Goal: Check status: Check status

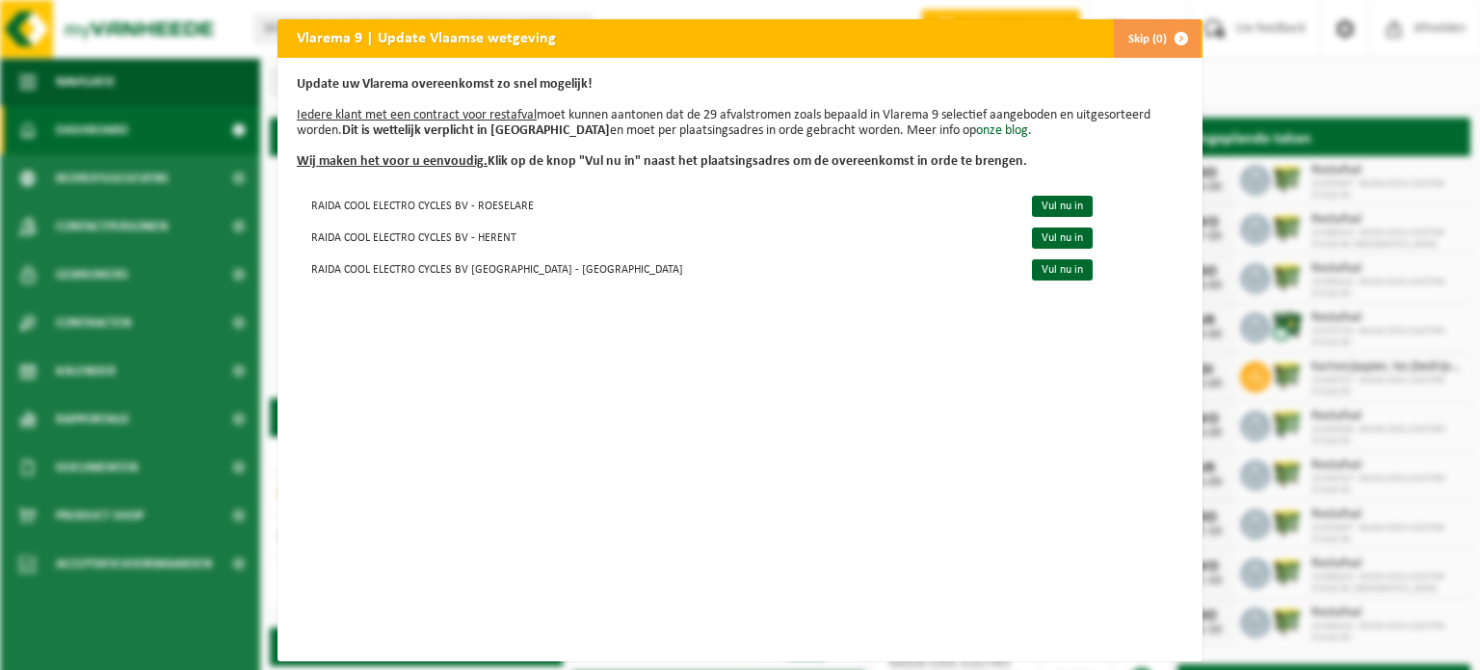
click at [1145, 38] on button "Skip (0)" at bounding box center [1157, 38] width 88 height 39
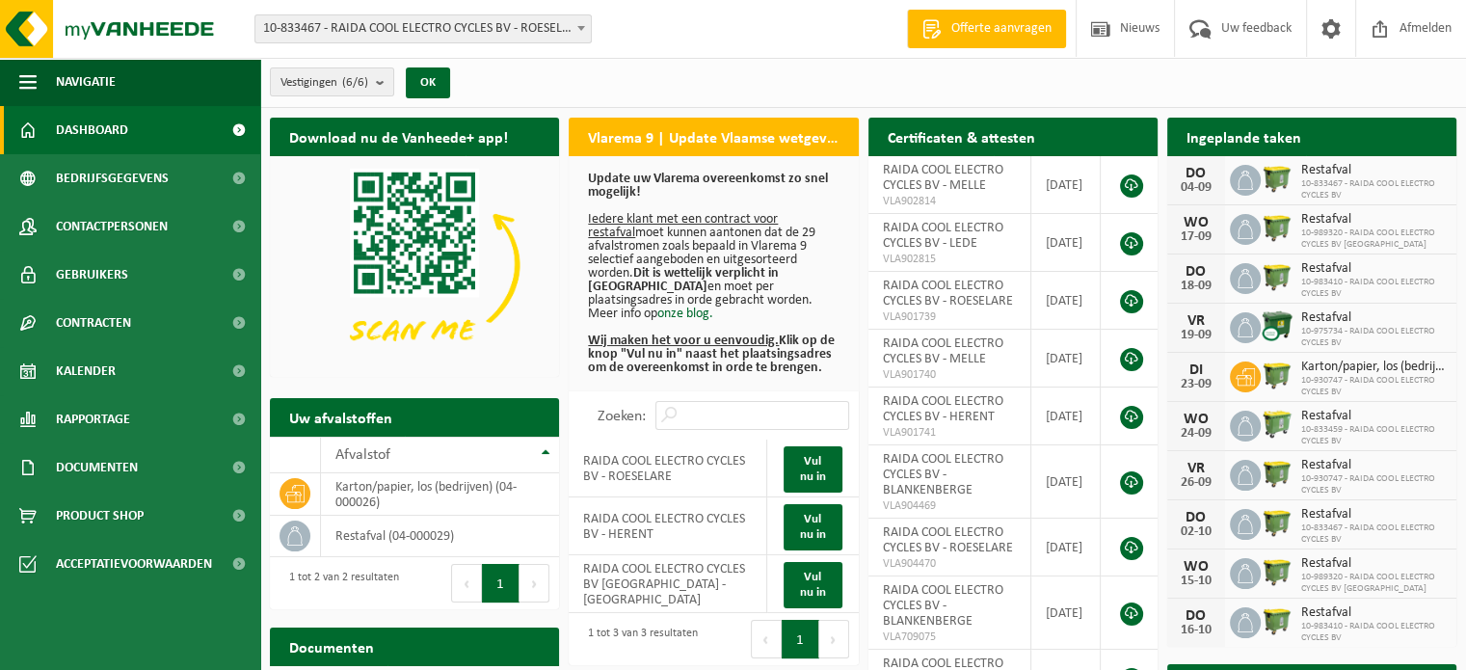
click at [106, 122] on span "Dashboard" at bounding box center [92, 130] width 72 height 48
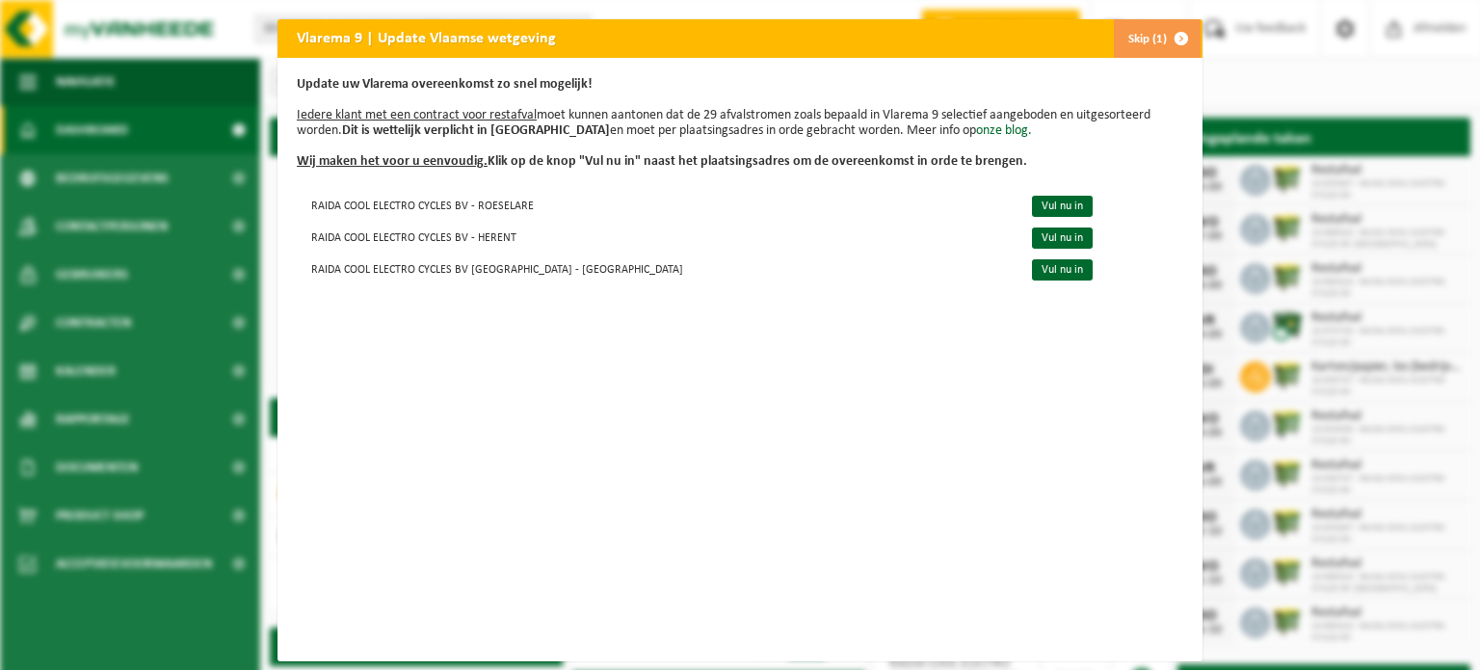
click at [1151, 33] on button "Skip (1)" at bounding box center [1157, 38] width 88 height 39
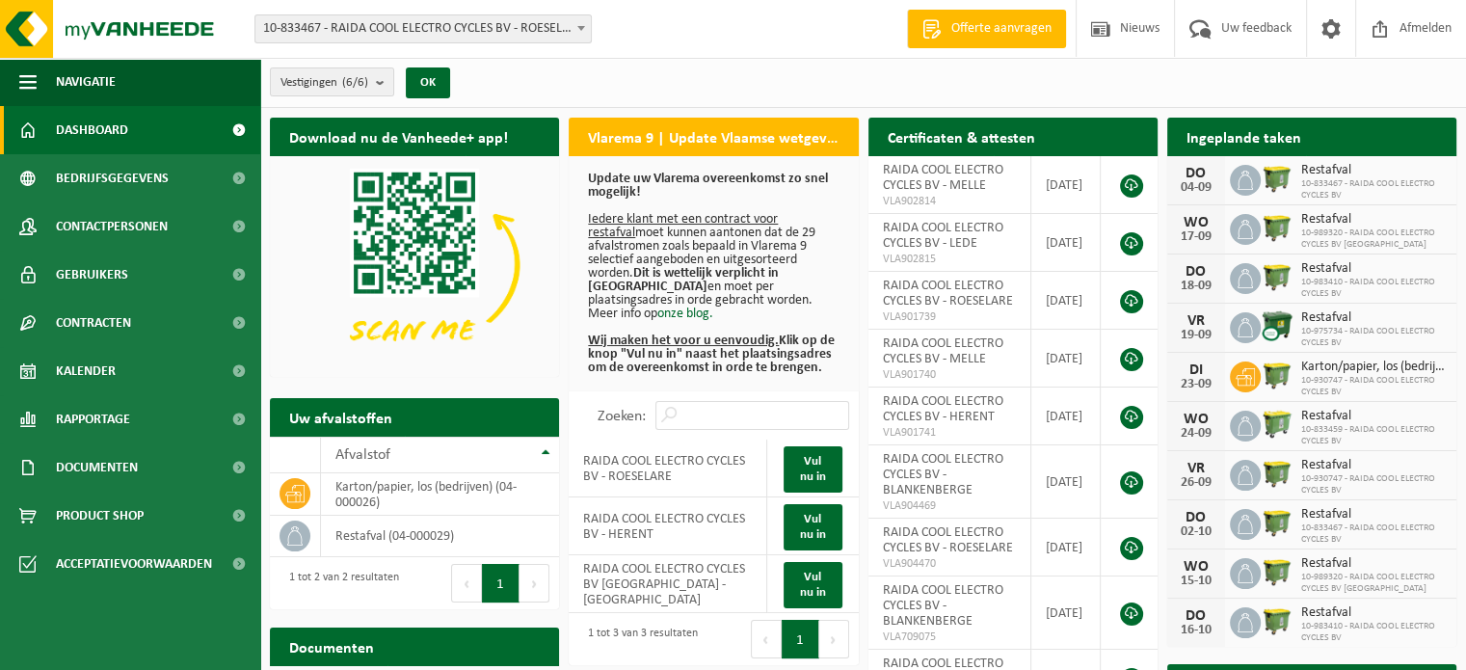
click at [538, 29] on span "10-833467 - RAIDA COOL ELECTRO CYCLES BV - ROESELARE" at bounding box center [422, 28] width 335 height 27
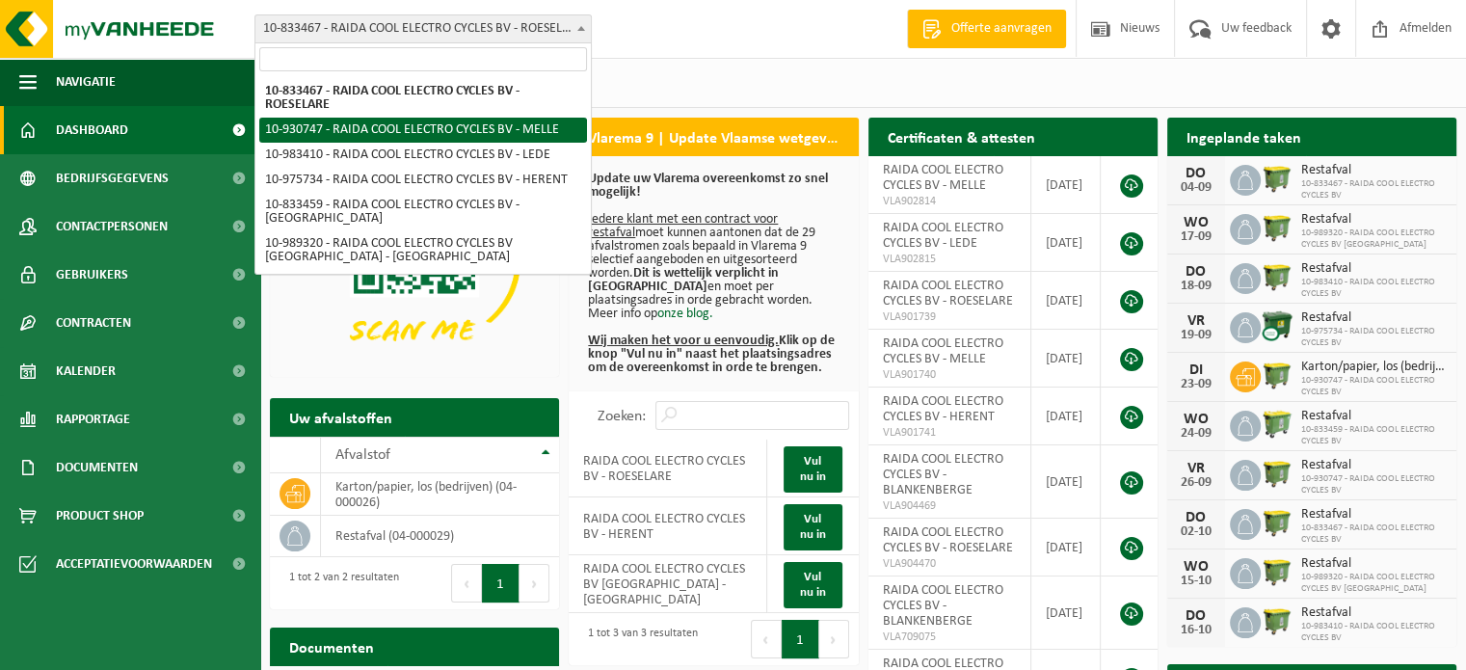
select select "134464"
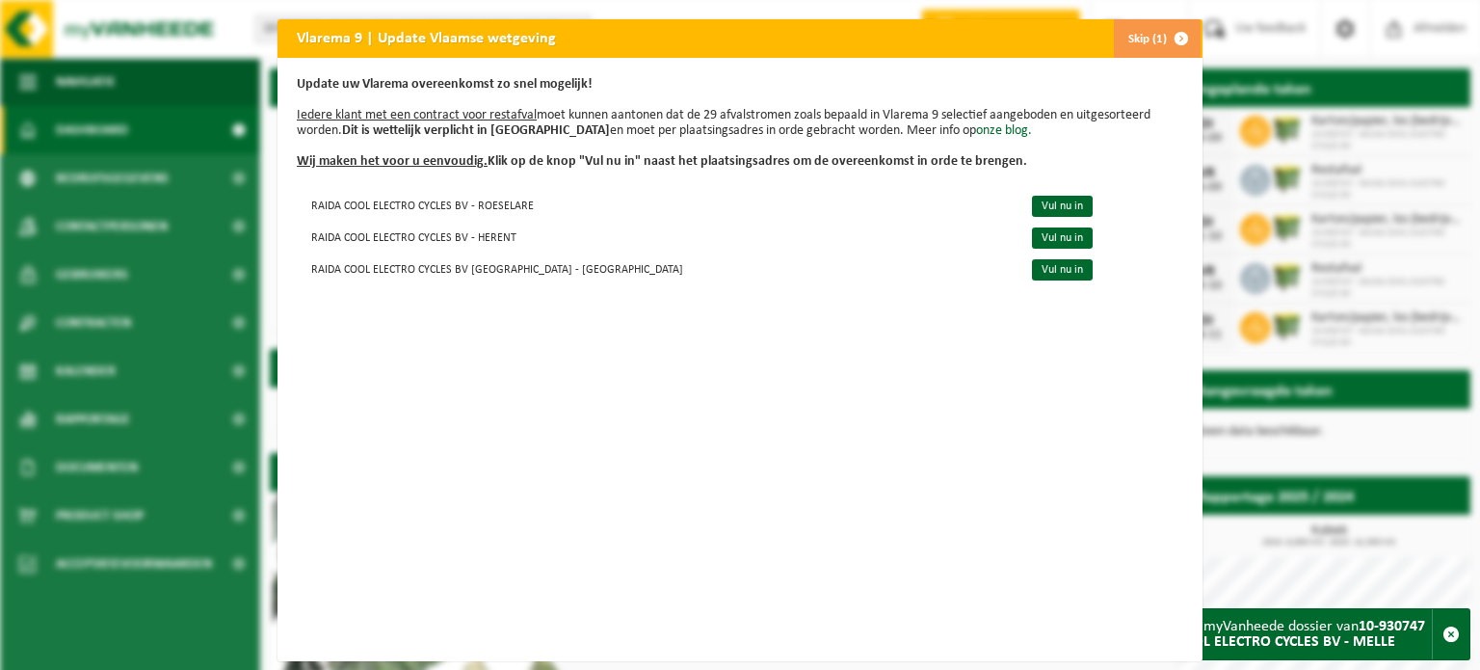
click at [1149, 37] on button "Skip (1)" at bounding box center [1157, 38] width 88 height 39
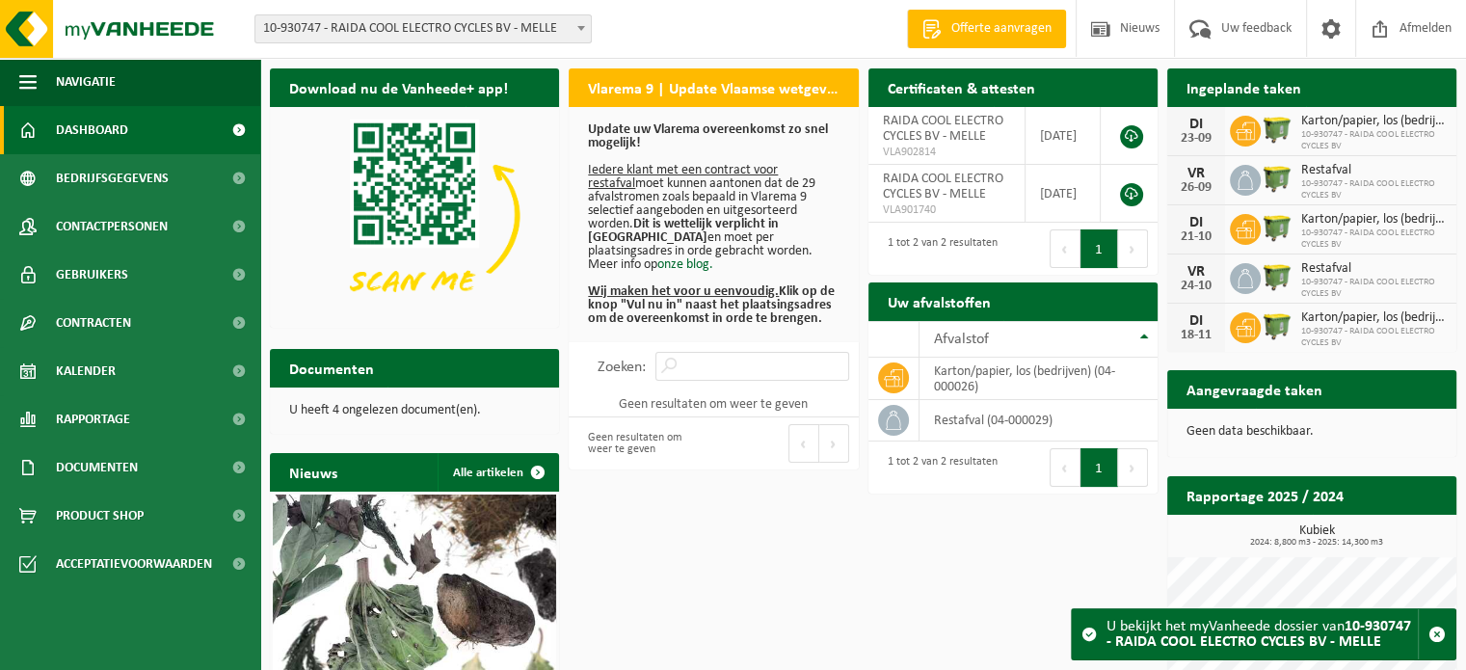
click at [1245, 92] on h2 "Ingeplande taken" at bounding box center [1243, 87] width 153 height 38
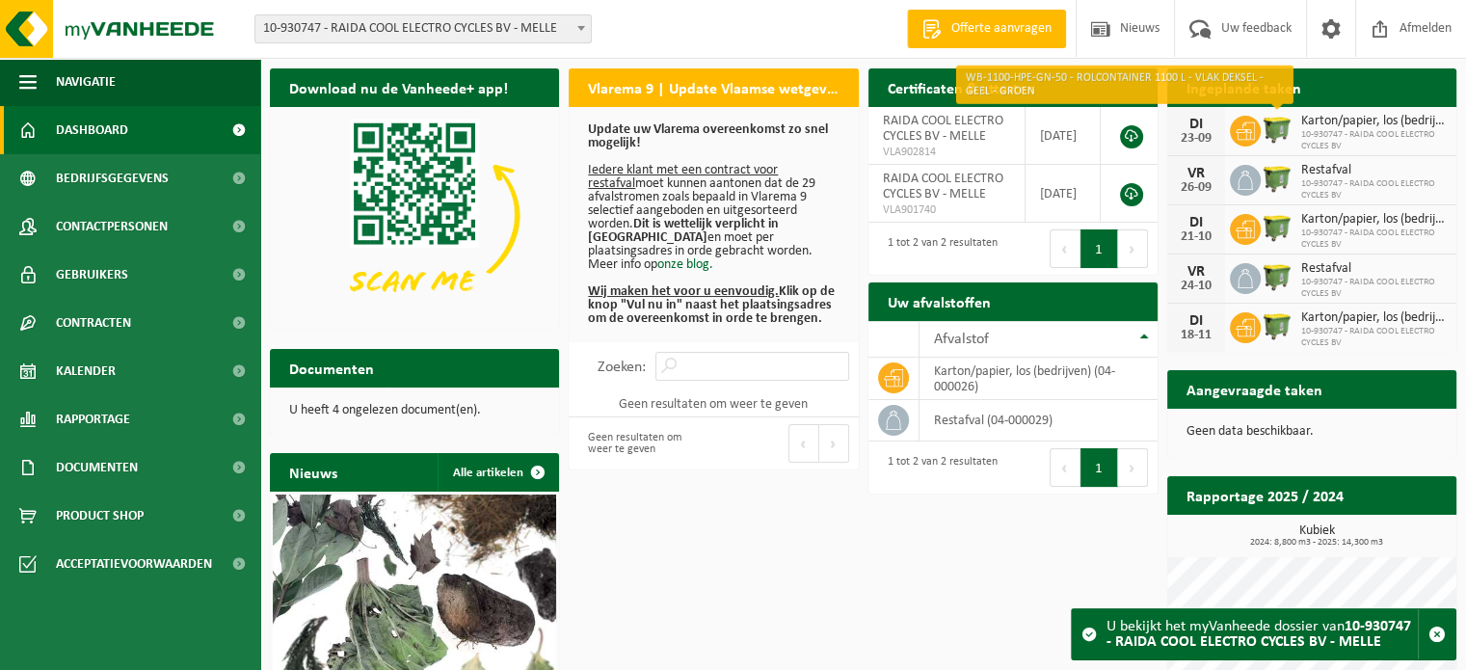
click at [1277, 126] on img at bounding box center [1277, 129] width 33 height 33
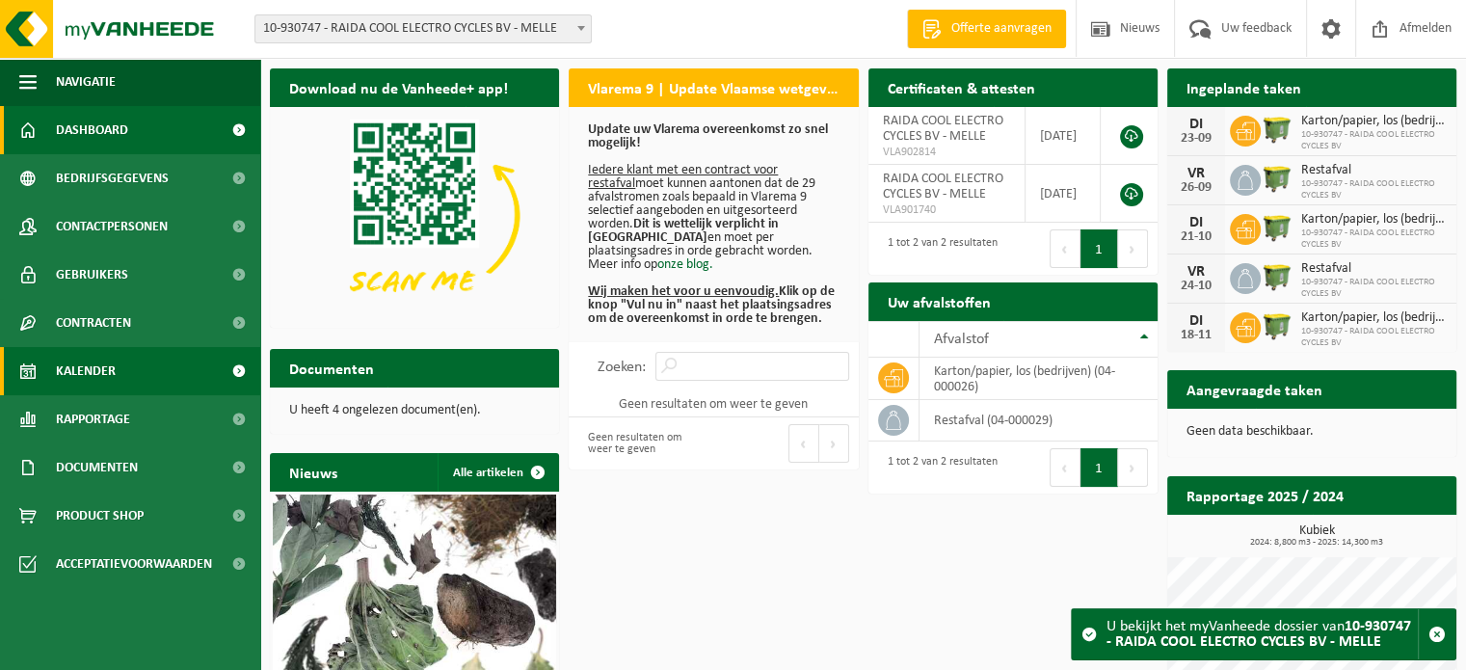
click at [127, 365] on link "Kalender" at bounding box center [130, 371] width 260 height 48
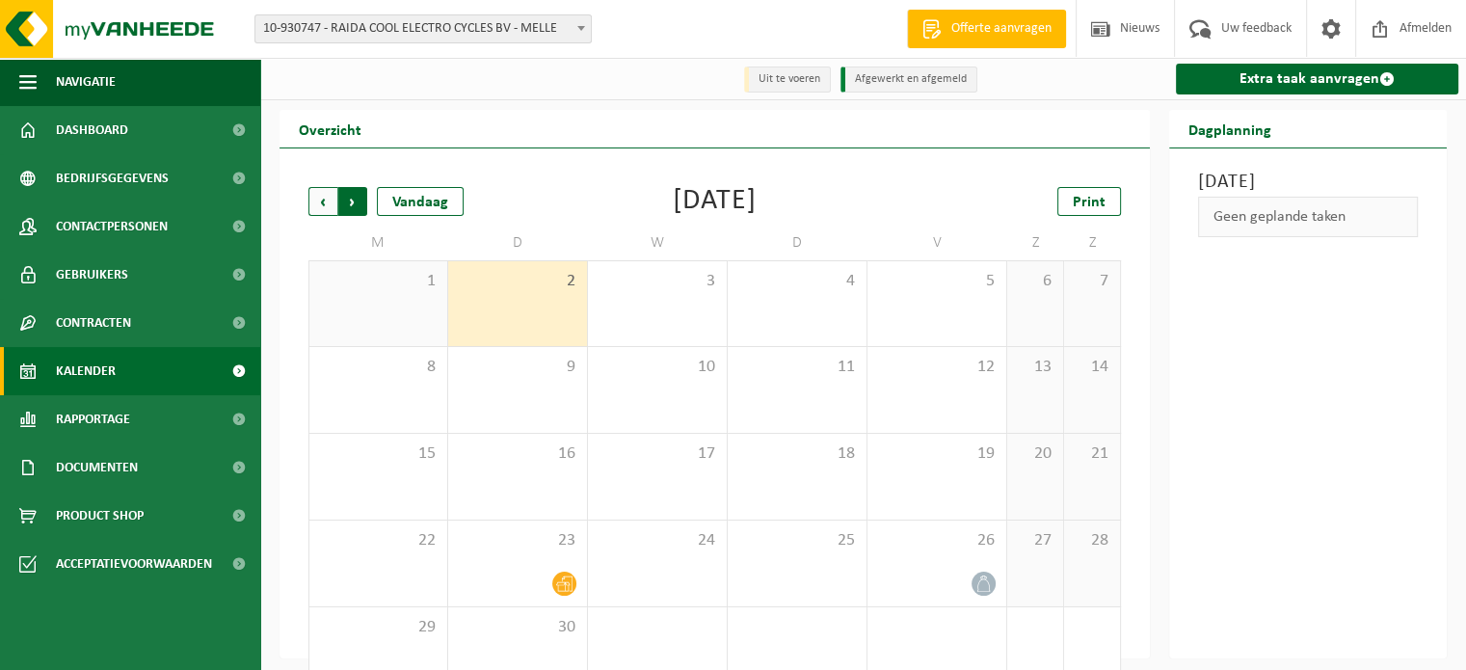
click at [321, 203] on span "Vorige" at bounding box center [322, 201] width 29 height 29
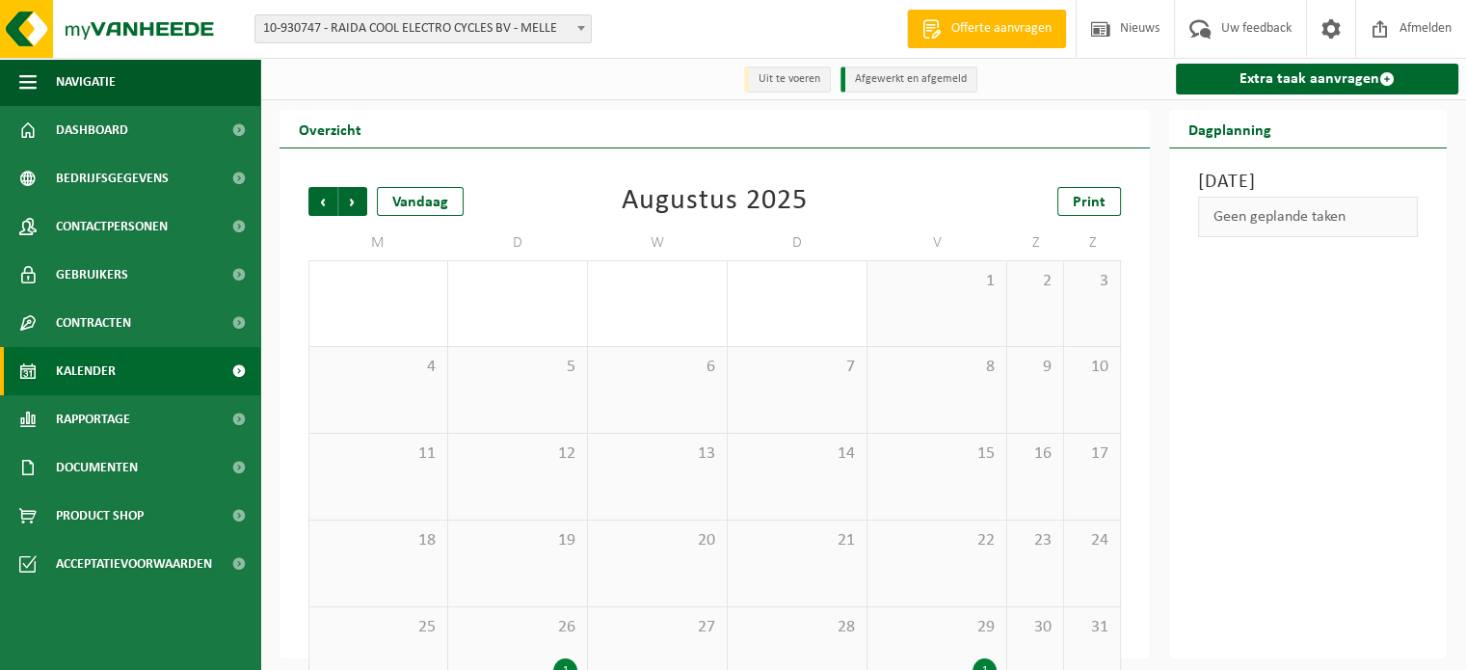
click at [321, 204] on span "Vorige" at bounding box center [322, 201] width 29 height 29
click at [559, 298] on div "1" at bounding box center [517, 303] width 139 height 85
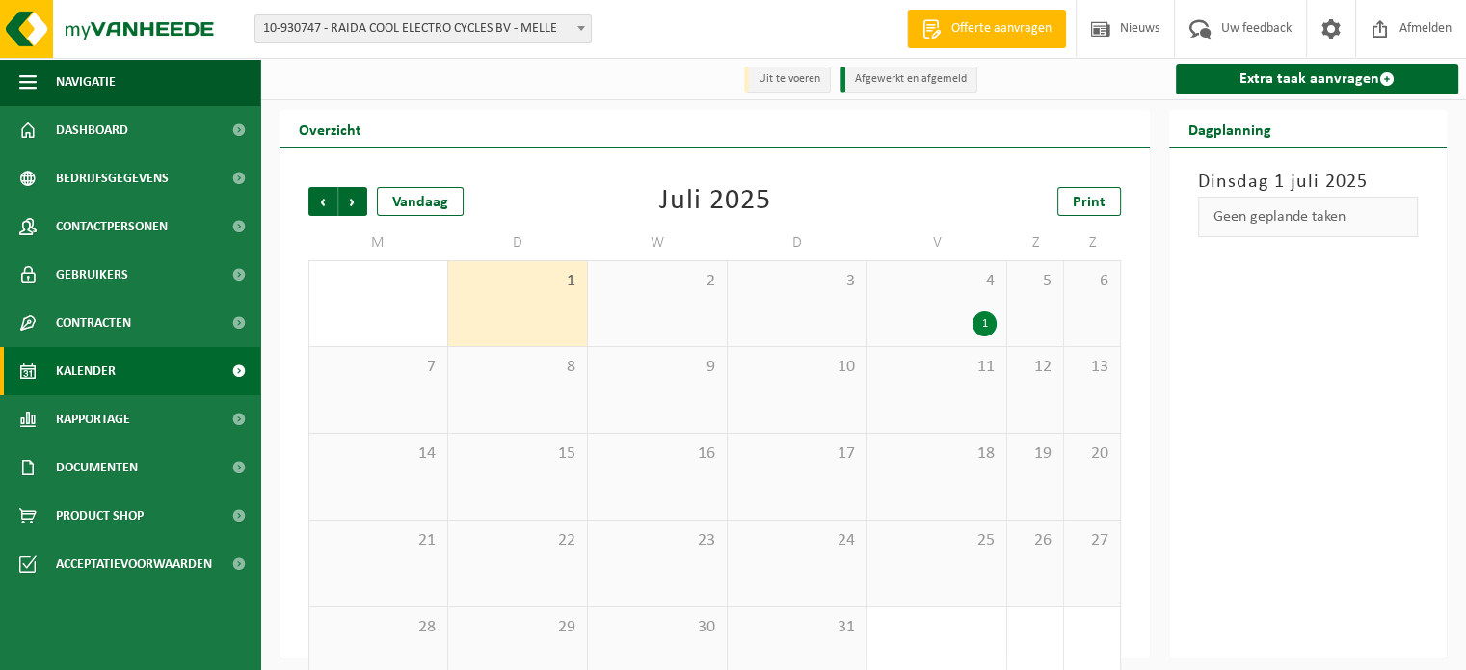
click at [933, 300] on div "4 1" at bounding box center [936, 303] width 139 height 85
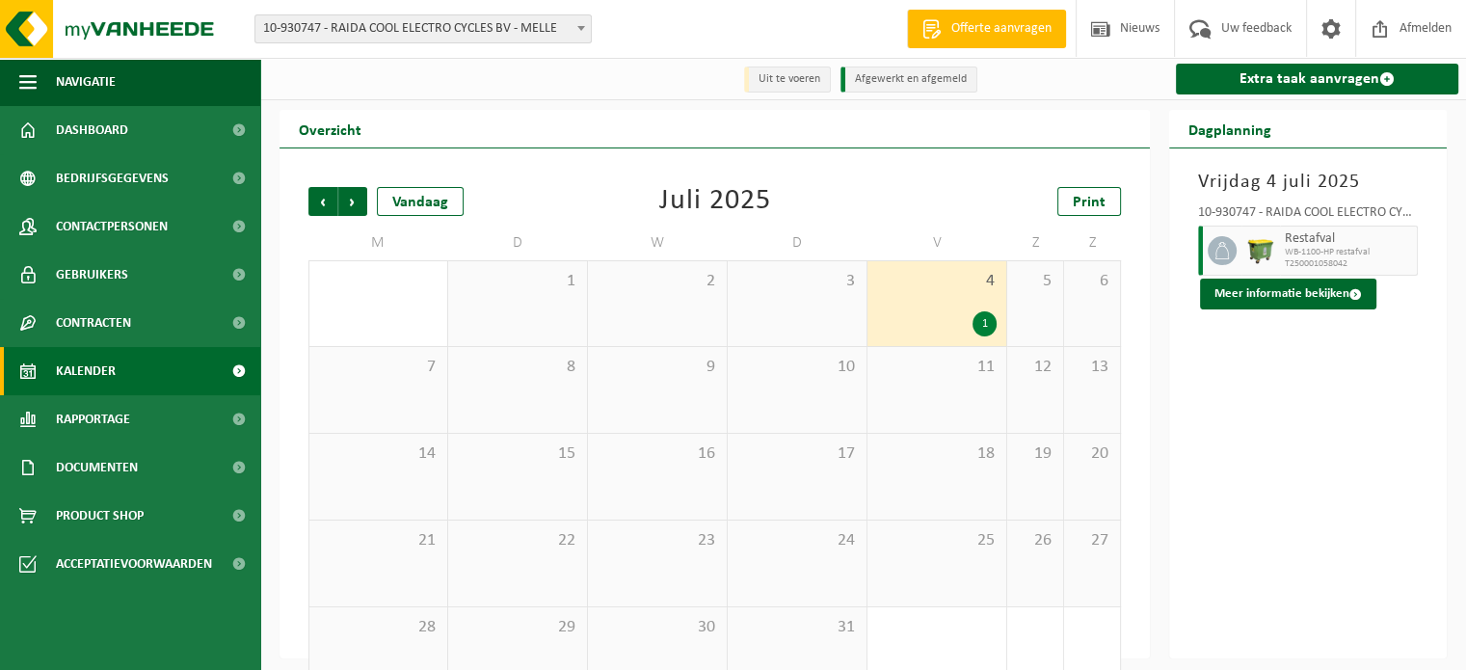
scroll to position [44, 0]
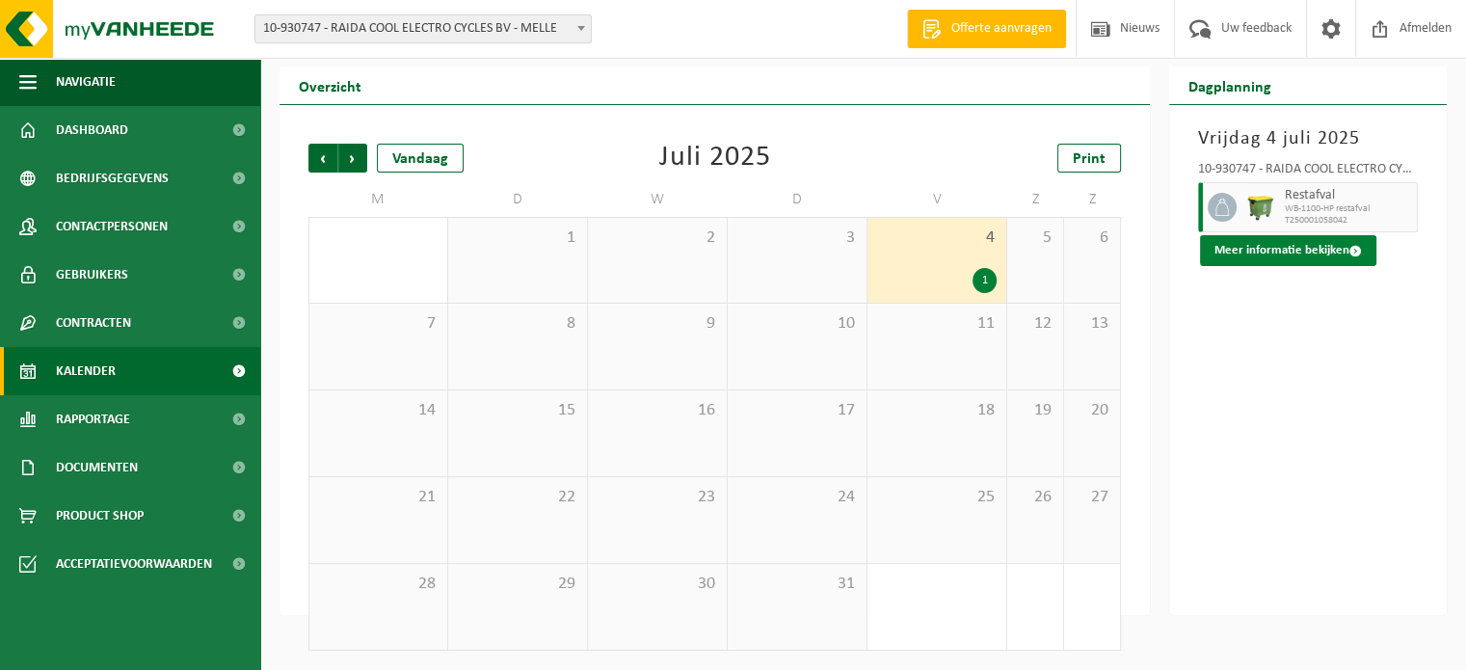
click at [1298, 255] on button "Meer informatie bekijken" at bounding box center [1288, 250] width 176 height 31
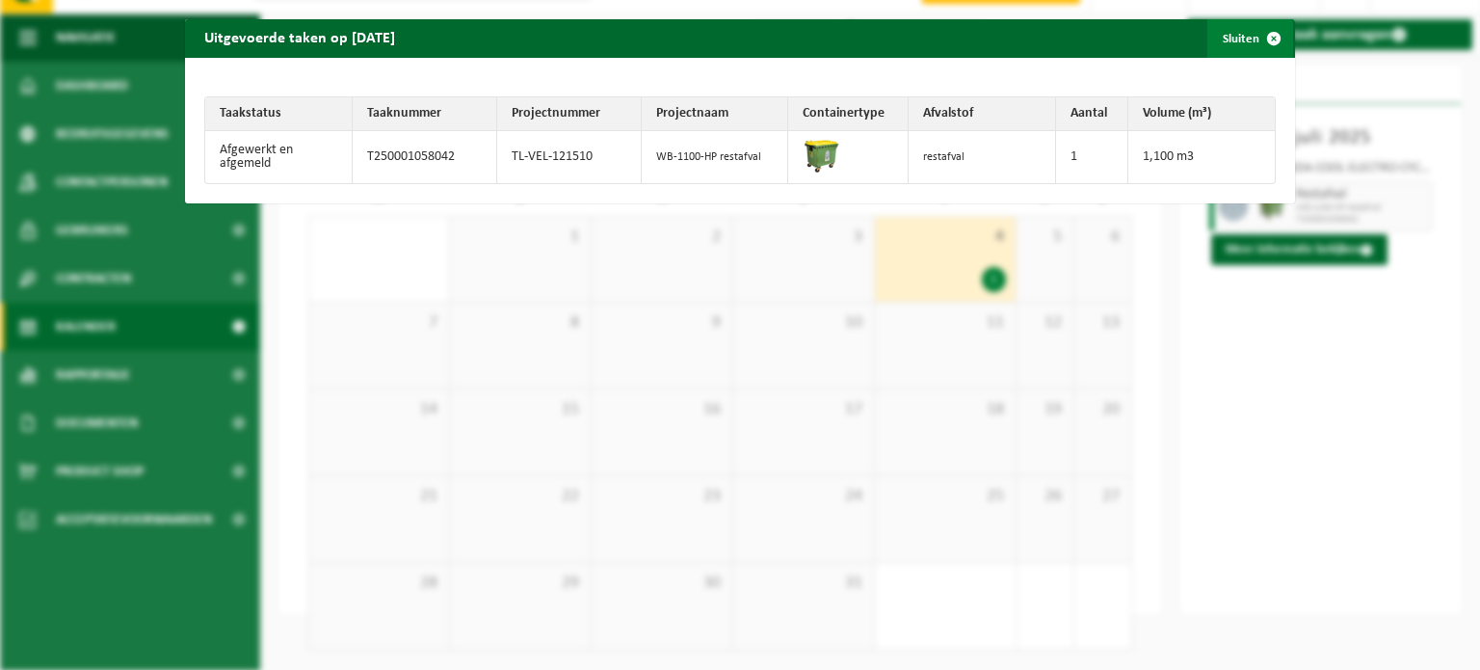
click at [1262, 38] on span "button" at bounding box center [1274, 38] width 39 height 39
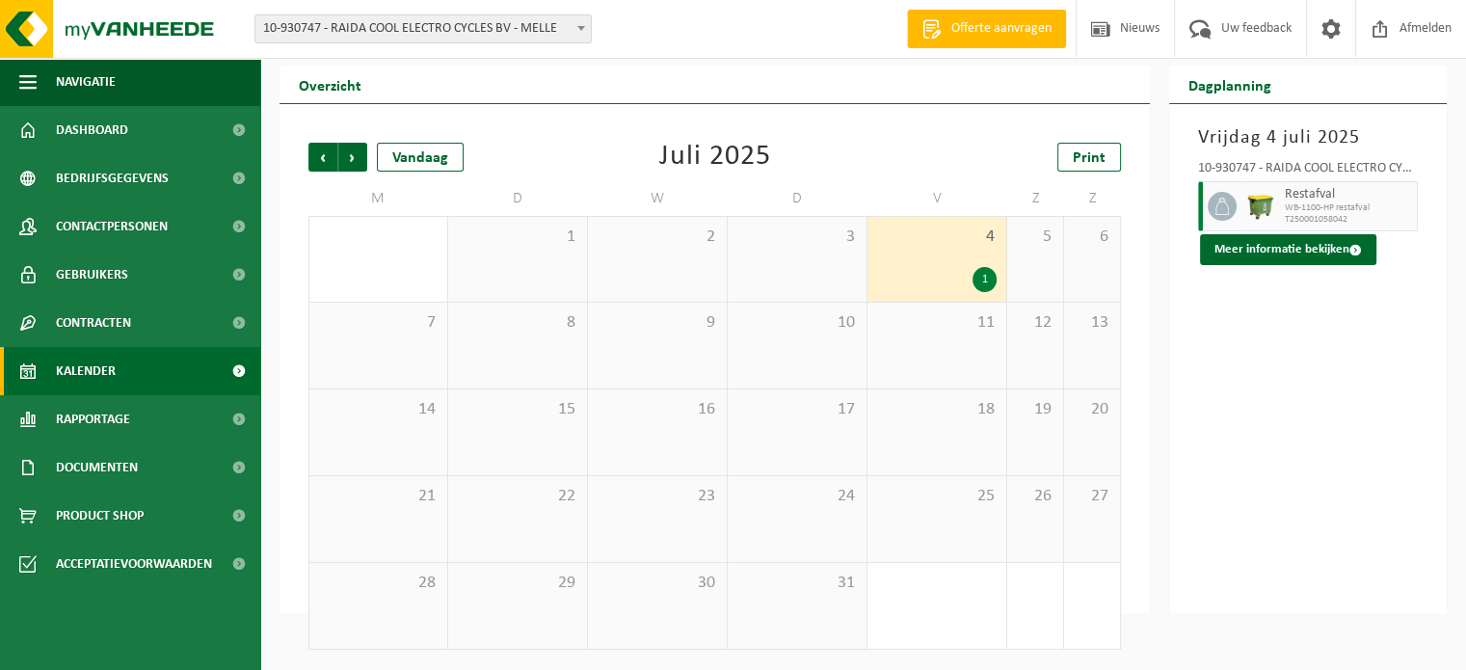
scroll to position [45, 0]
click at [346, 157] on span "Volgende" at bounding box center [352, 156] width 29 height 29
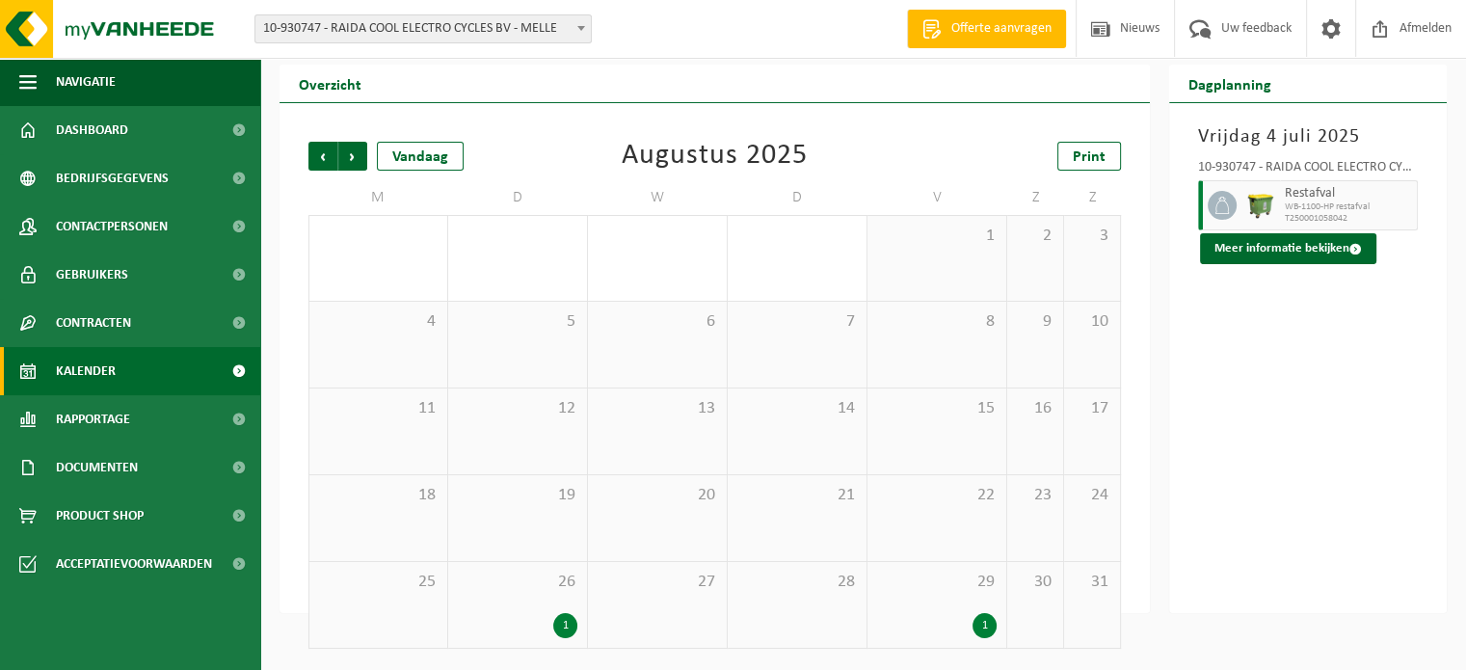
click at [543, 581] on span "26" at bounding box center [517, 581] width 119 height 21
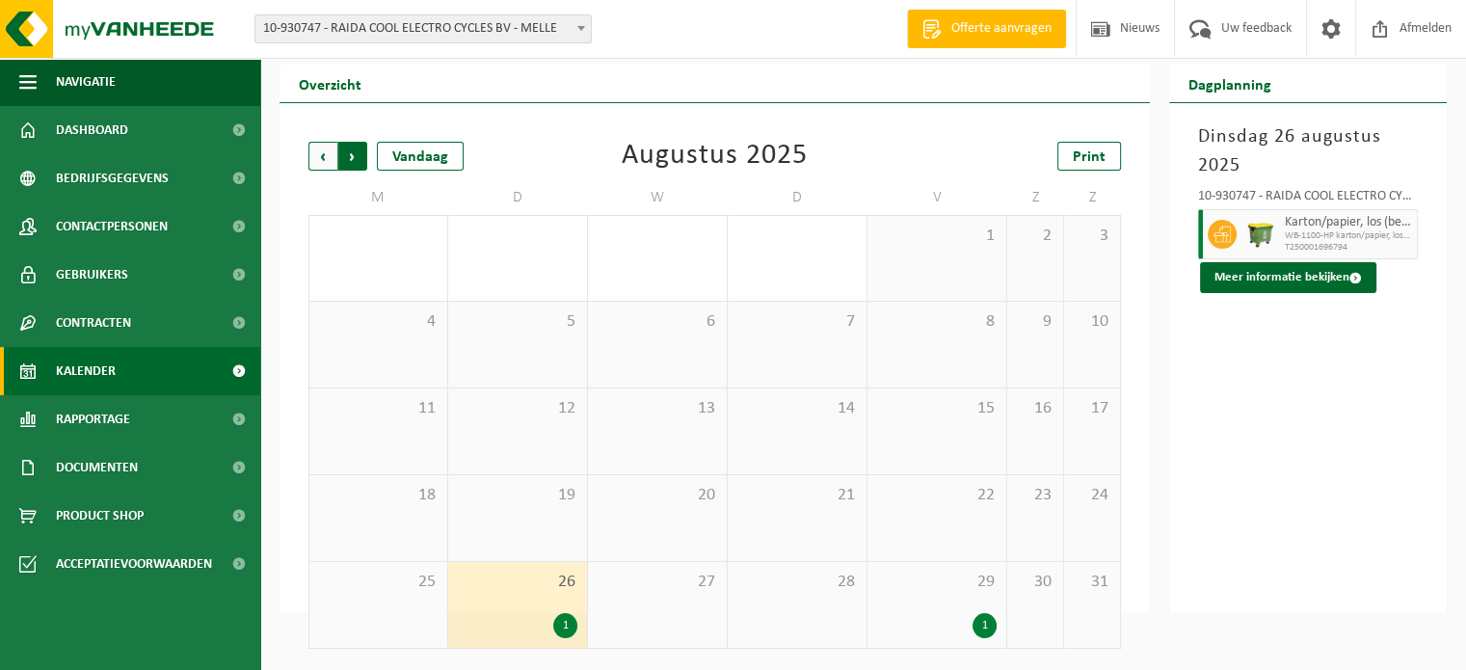
click at [320, 150] on span "Vorige" at bounding box center [322, 156] width 29 height 29
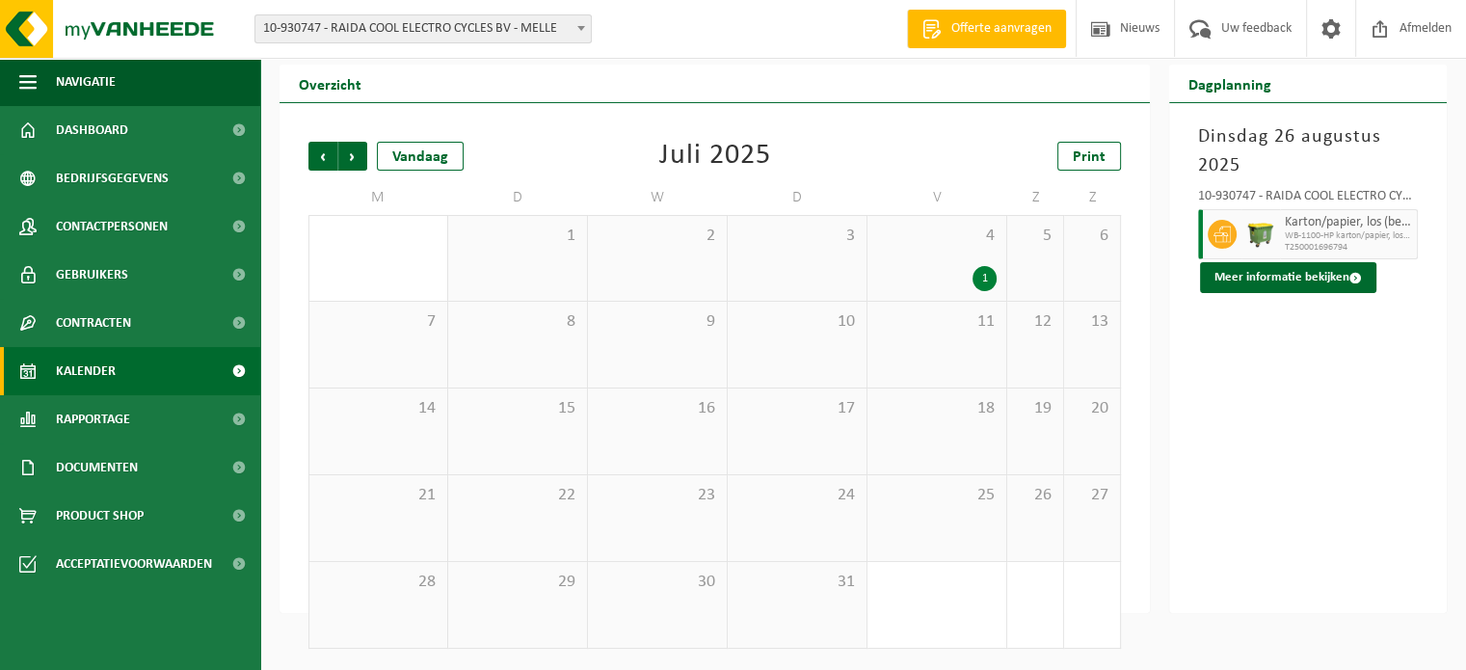
click at [320, 150] on span "Vorige" at bounding box center [322, 156] width 29 height 29
click at [552, 358] on div "1" at bounding box center [517, 365] width 119 height 25
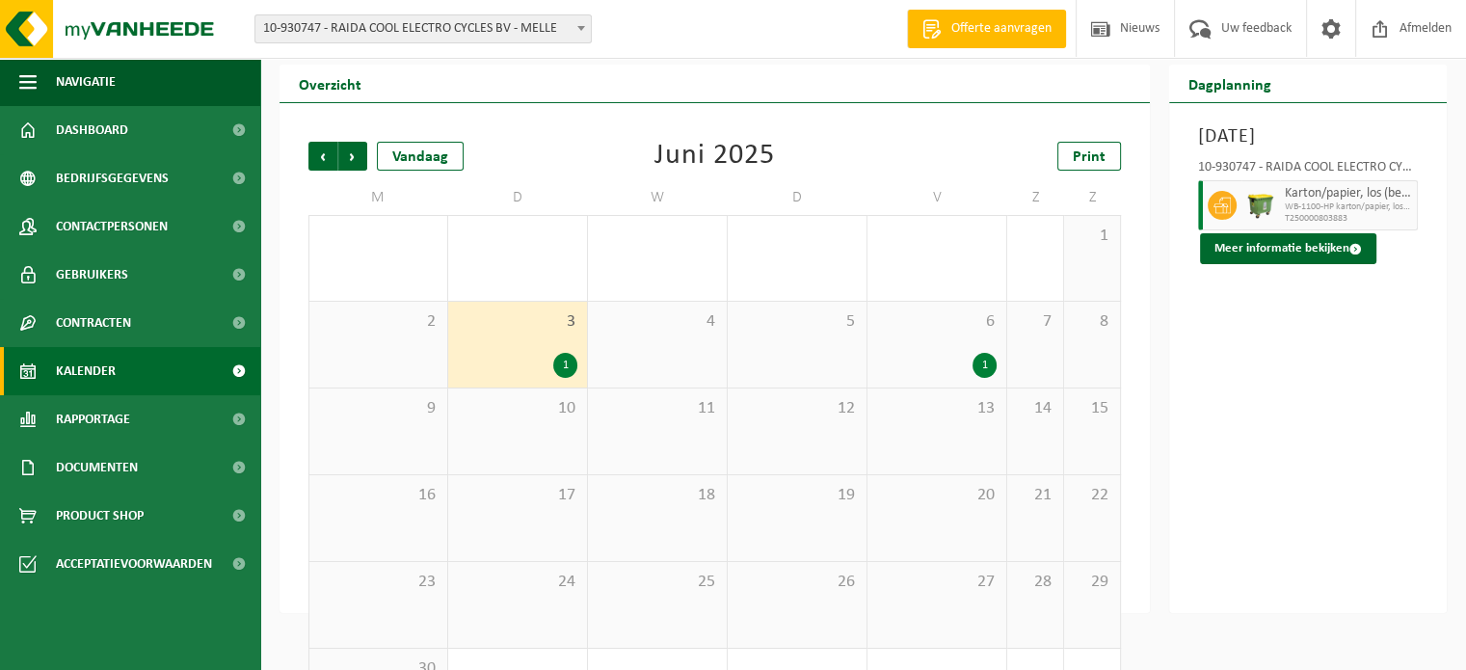
click at [942, 342] on div "6 1" at bounding box center [936, 345] width 139 height 86
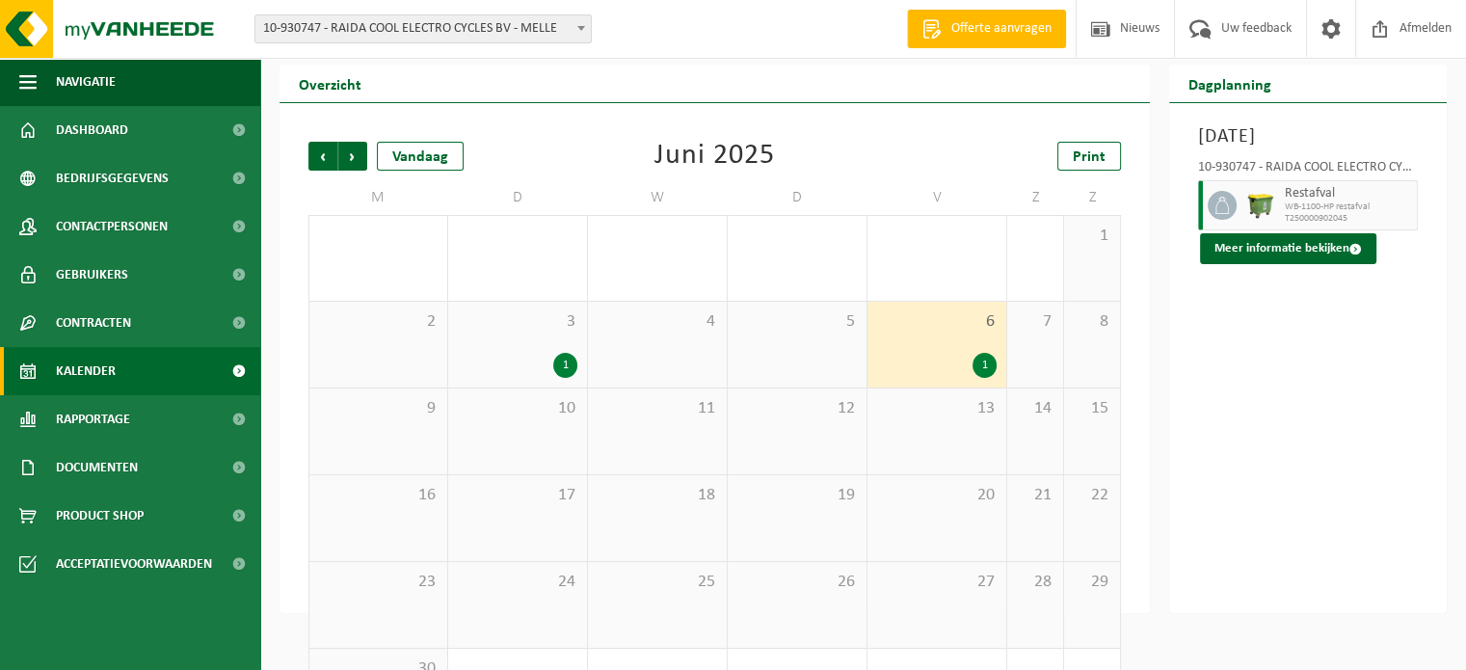
drag, startPoint x: 534, startPoint y: 354, endPoint x: 536, endPoint y: 342, distance: 11.7
click at [535, 354] on div "1" at bounding box center [517, 365] width 119 height 25
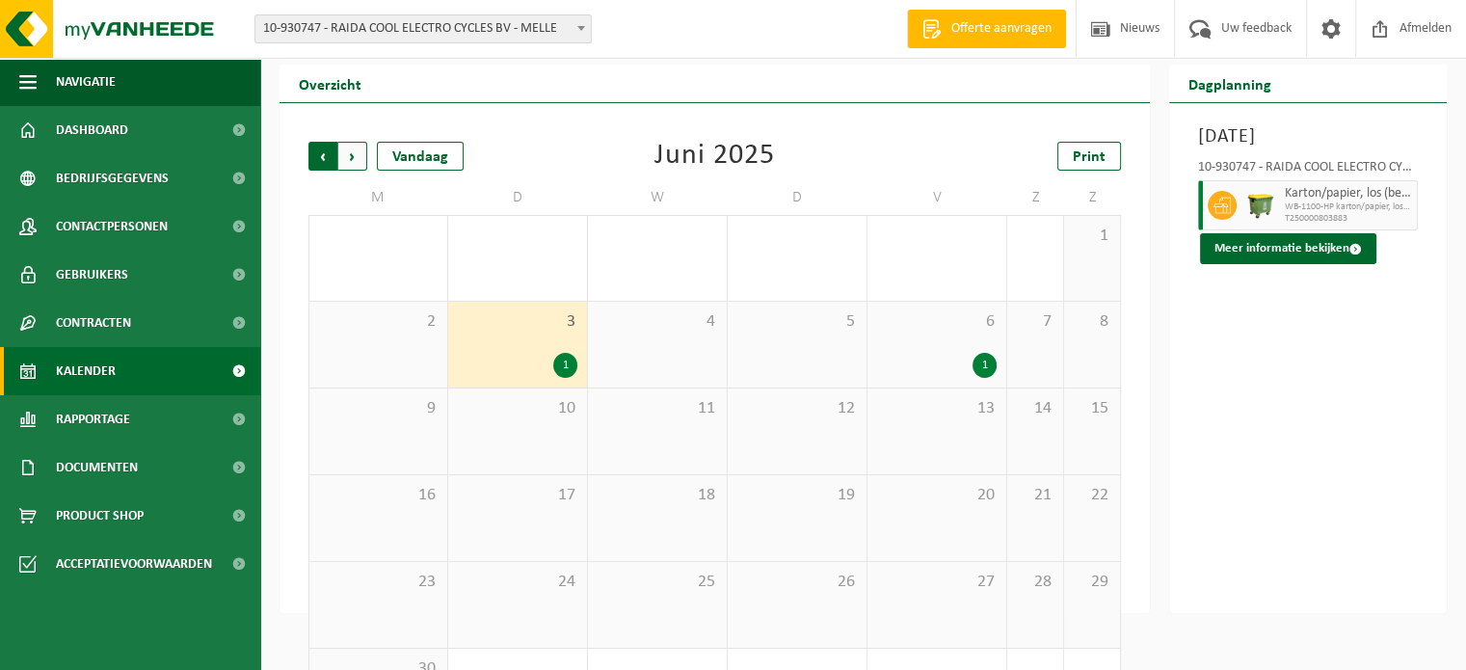
click at [351, 164] on span "Volgende" at bounding box center [352, 156] width 29 height 29
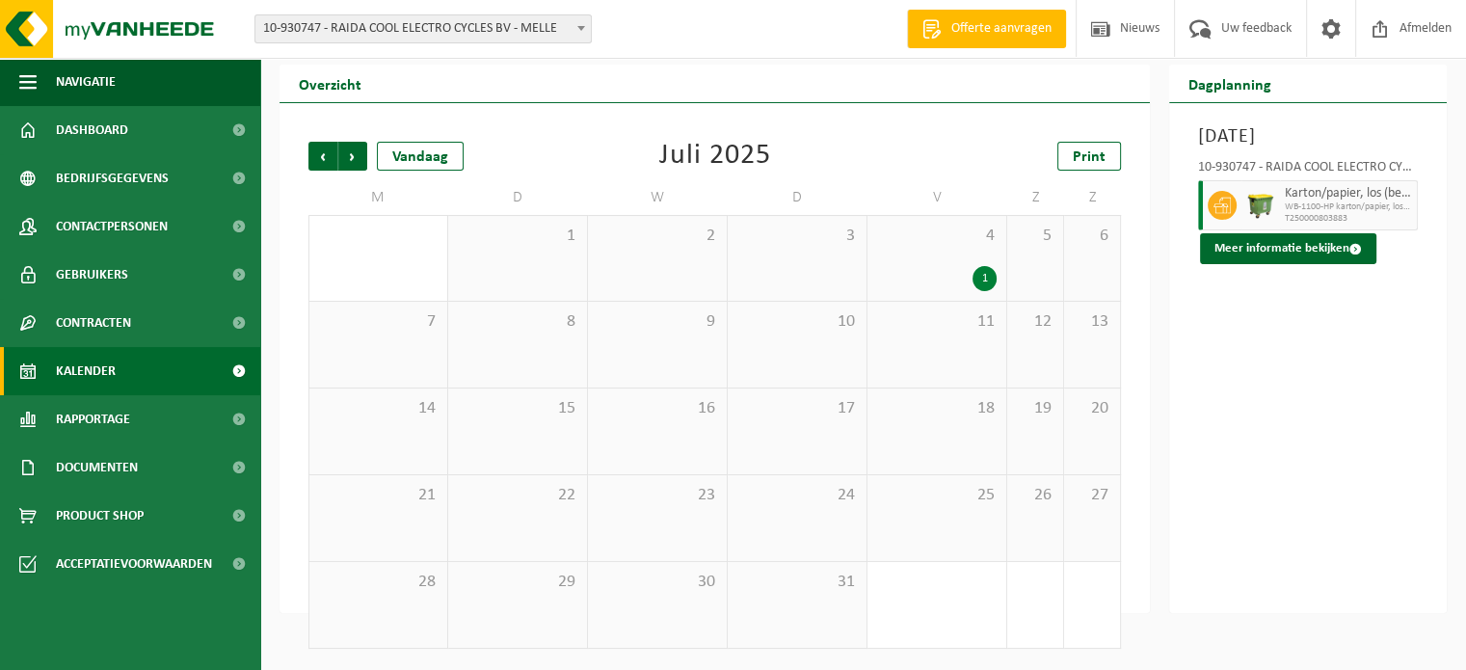
click at [439, 31] on span "10-930747 - RAIDA COOL ELECTRO CYCLES BV - MELLE" at bounding box center [422, 28] width 335 height 27
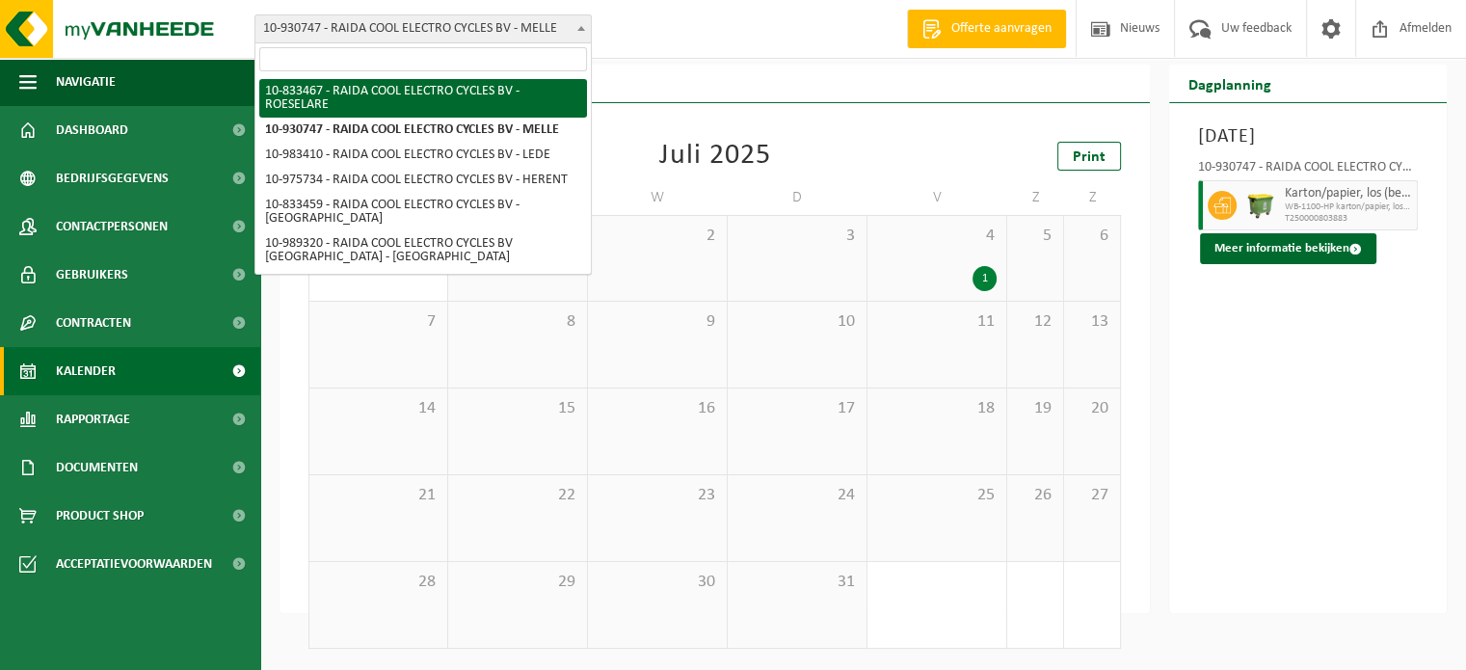
select select "89575"
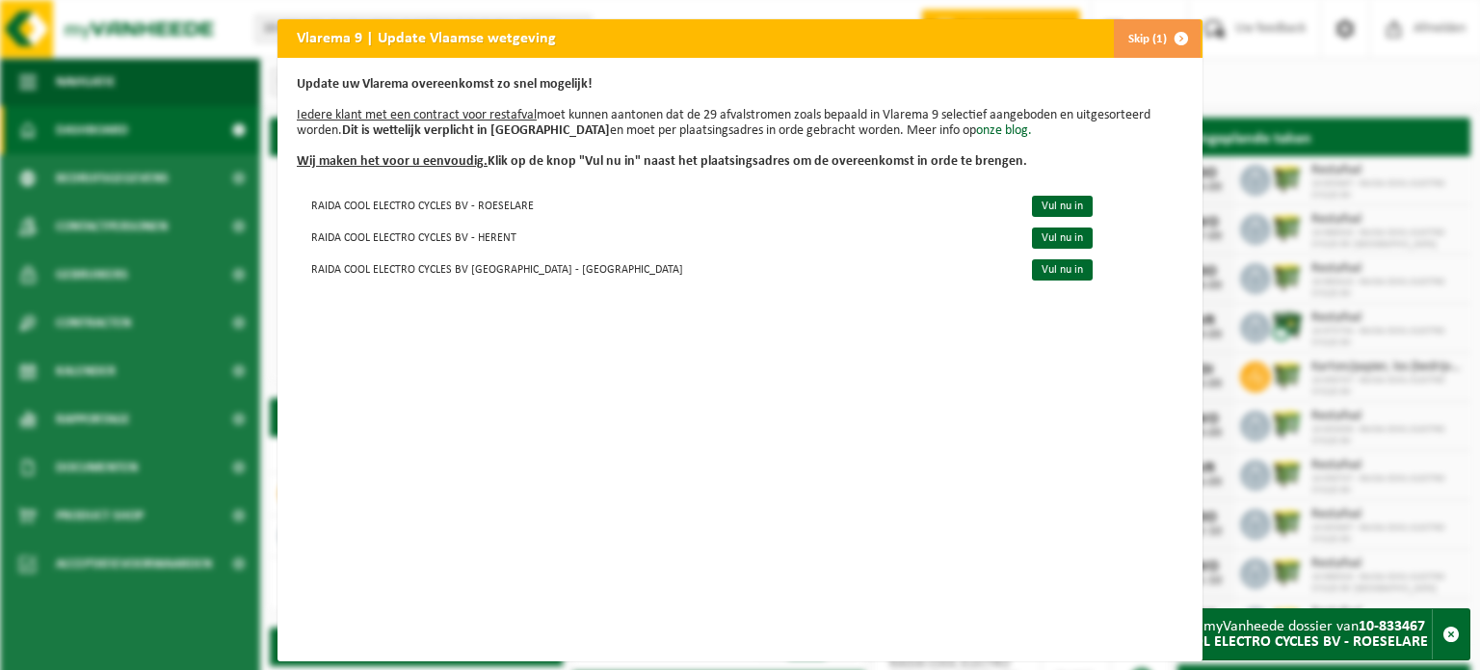
click at [1138, 34] on button "Skip (1)" at bounding box center [1157, 38] width 88 height 39
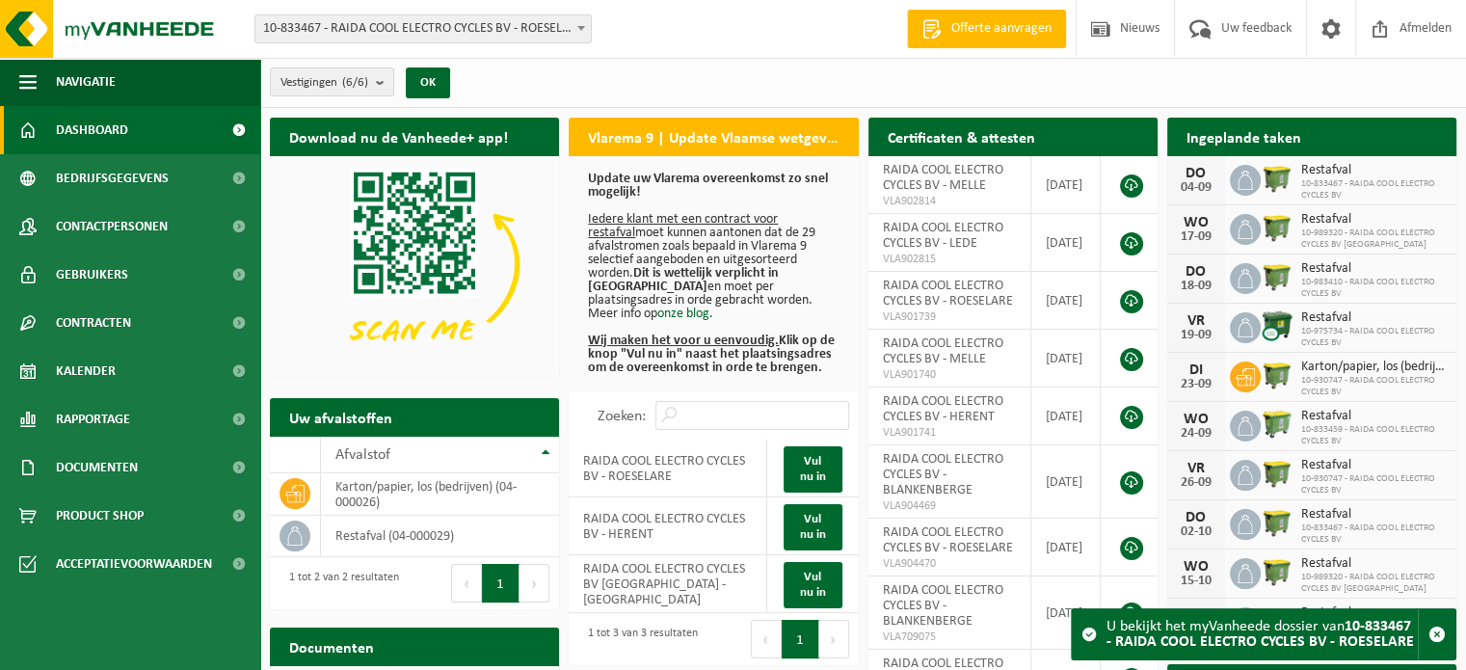
click at [1230, 137] on h2 "Ingeplande taken" at bounding box center [1243, 137] width 153 height 38
click at [104, 374] on span "Kalender" at bounding box center [86, 371] width 60 height 48
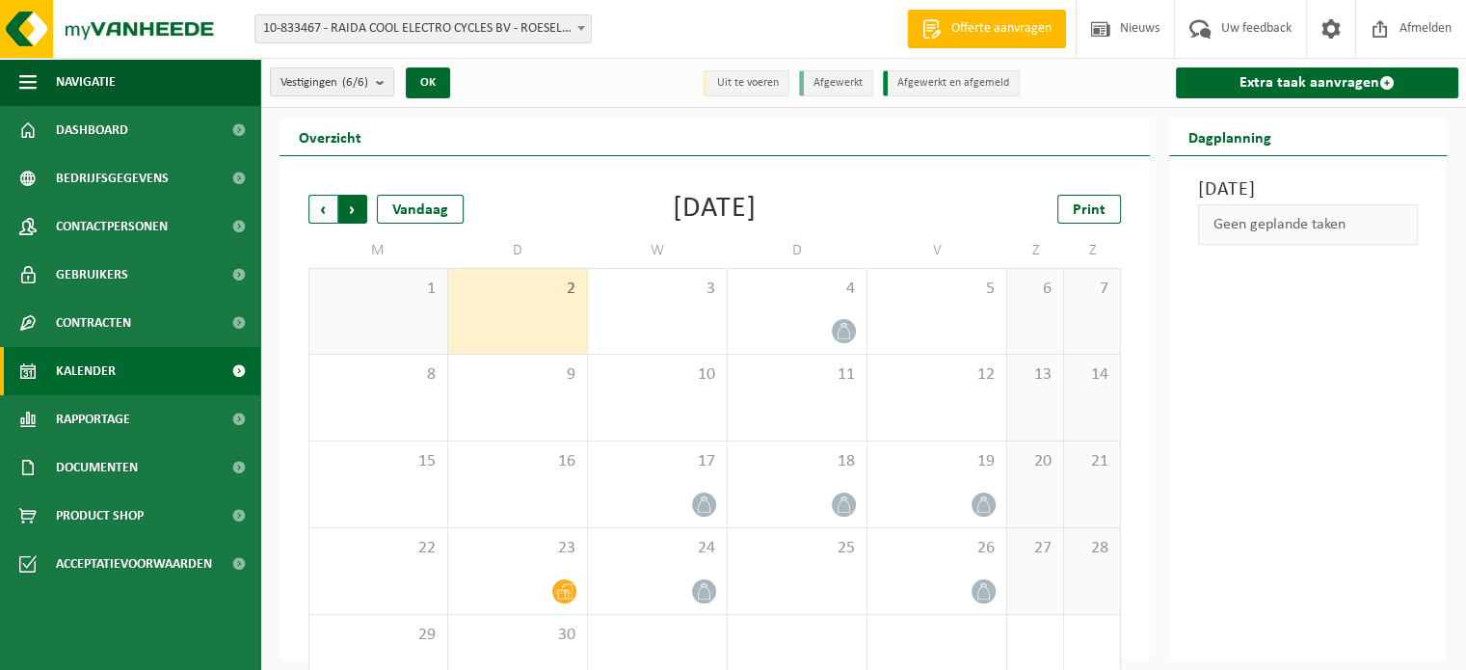
click at [317, 214] on span "Vorige" at bounding box center [322, 209] width 29 height 29
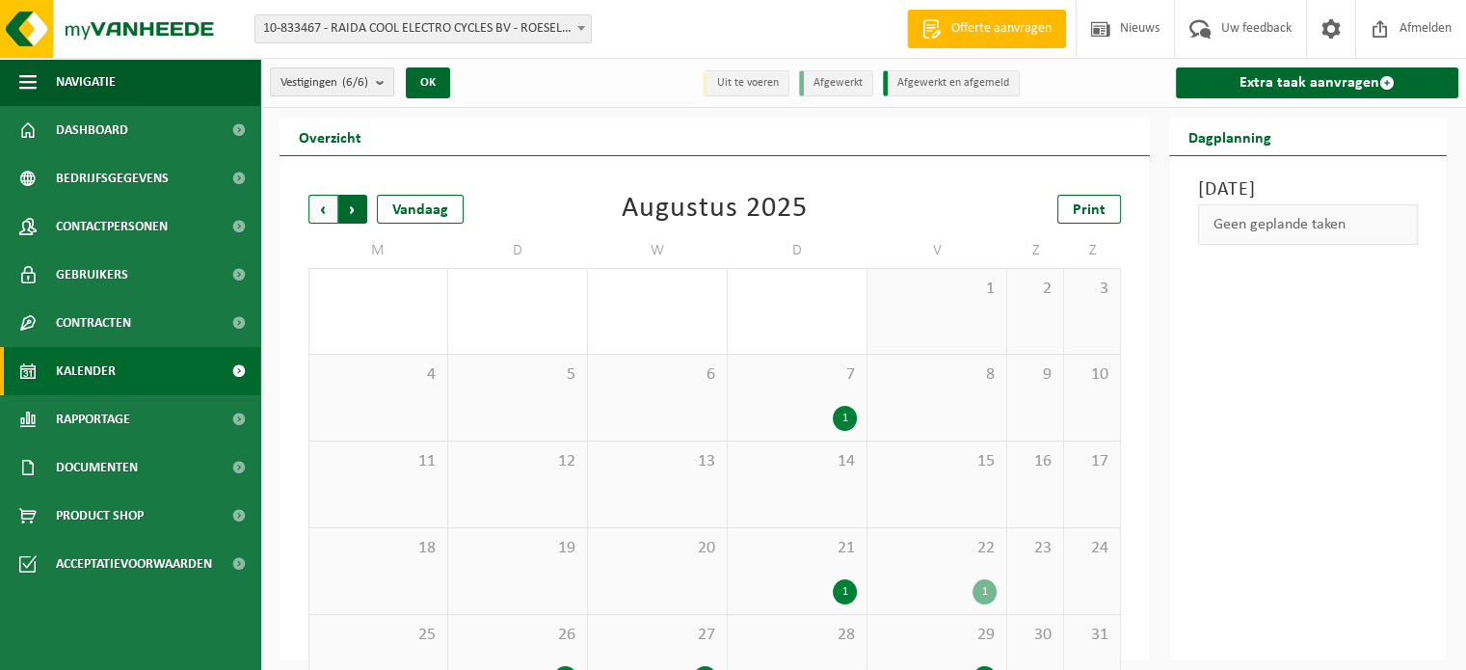
click at [316, 214] on span "Vorige" at bounding box center [322, 209] width 29 height 29
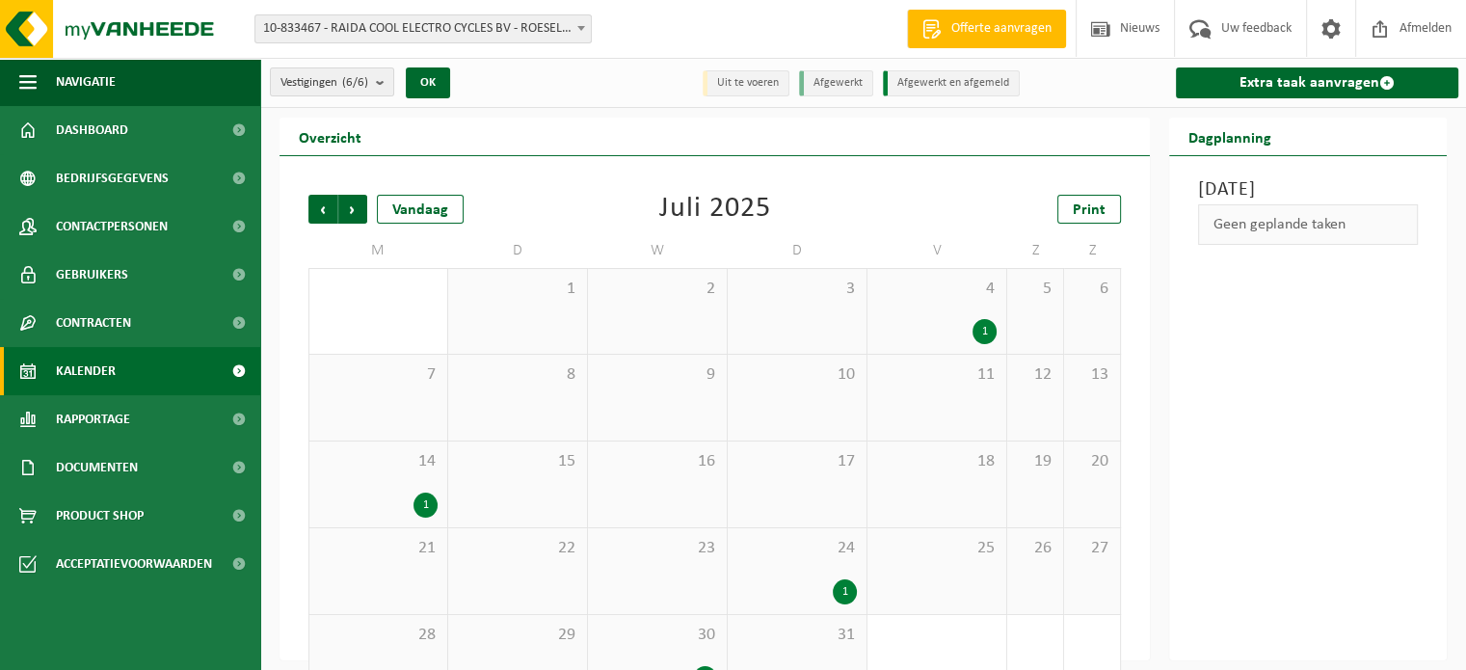
click at [950, 323] on div "1" at bounding box center [936, 331] width 119 height 25
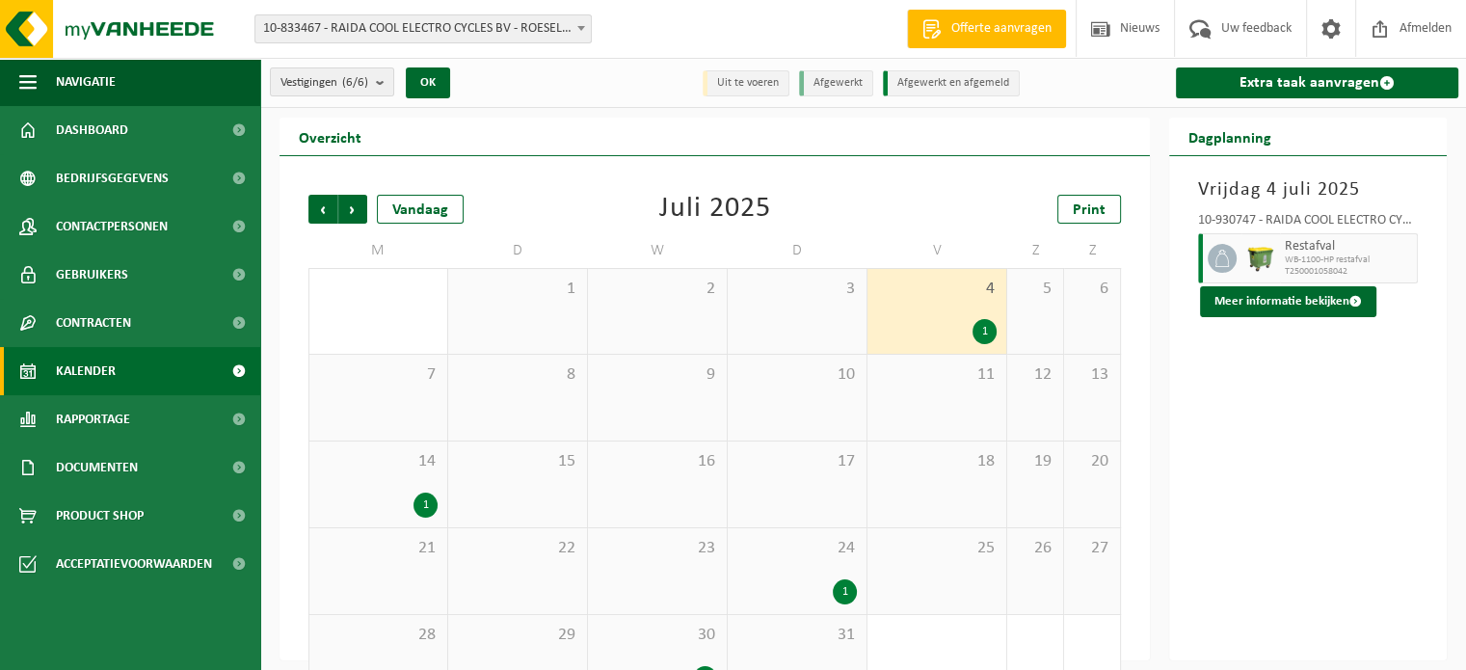
click at [407, 23] on span "10-833467 - RAIDA COOL ELECTRO CYCLES BV - ROESELARE" at bounding box center [422, 28] width 335 height 27
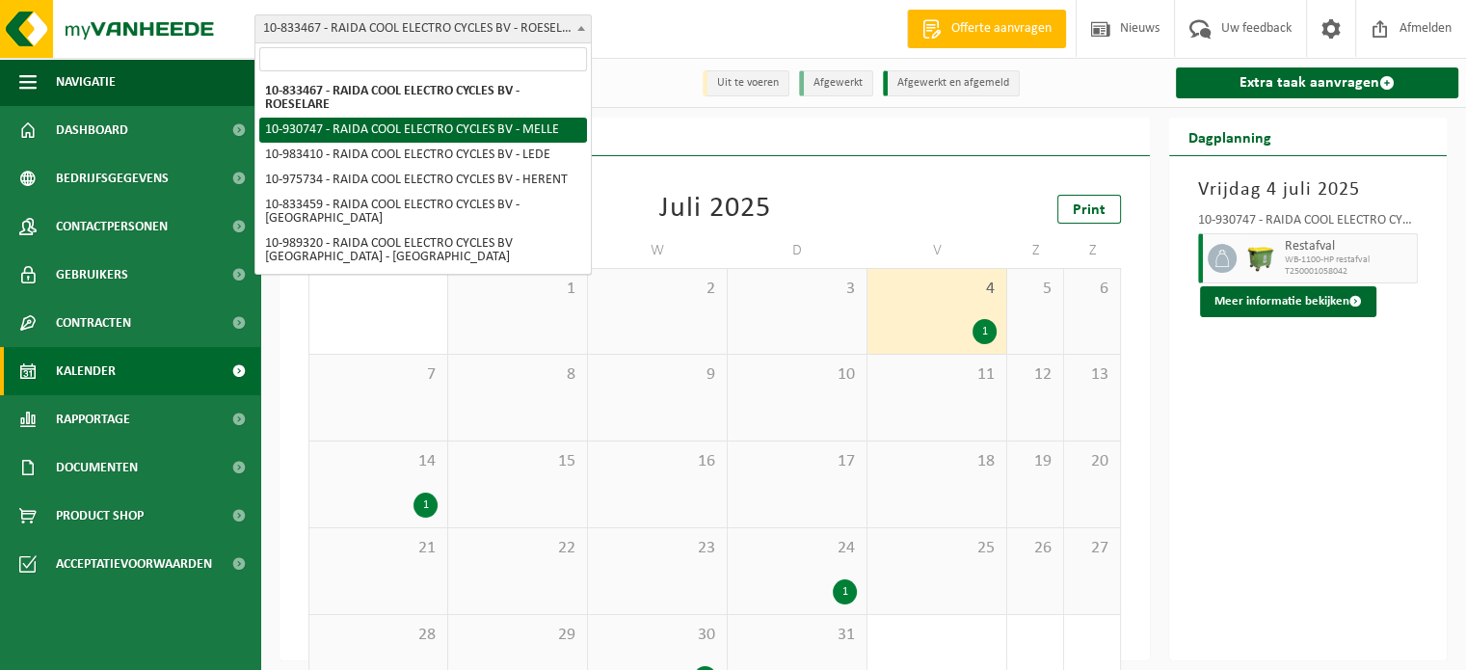
select select "134464"
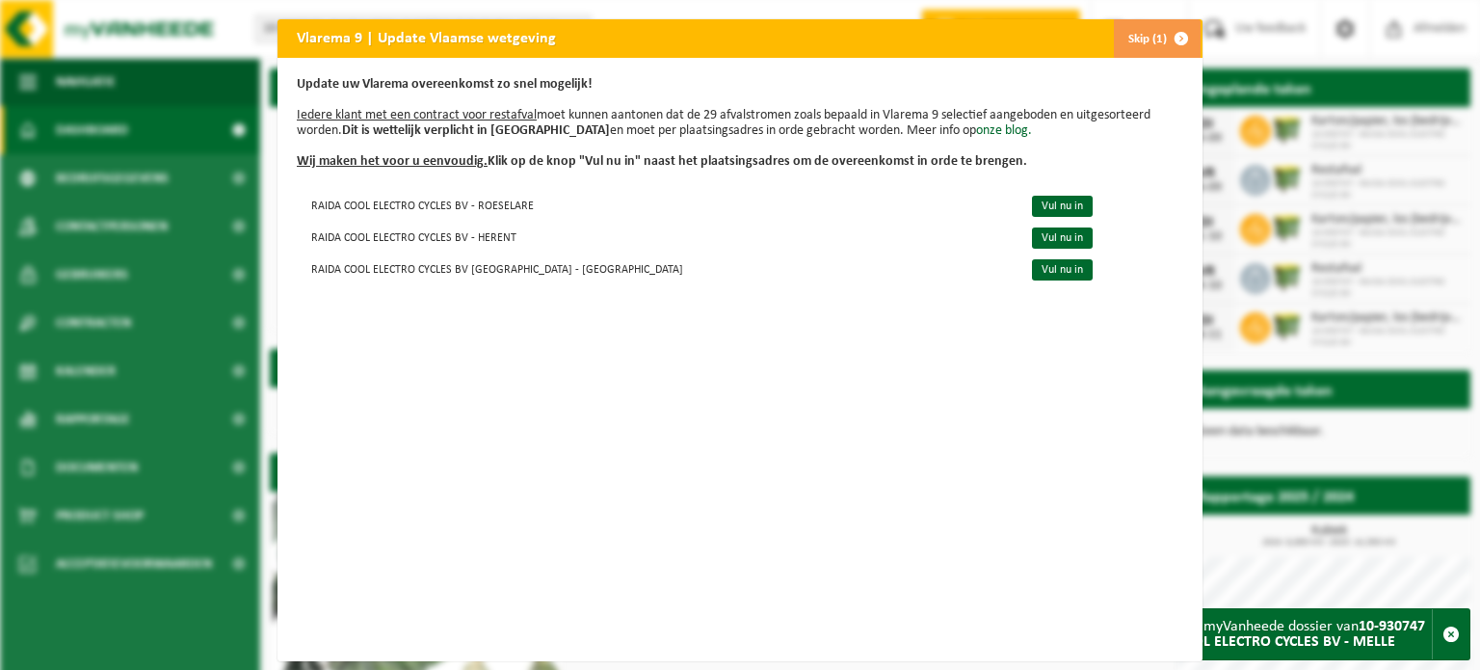
click at [1162, 34] on span "button" at bounding box center [1181, 38] width 39 height 39
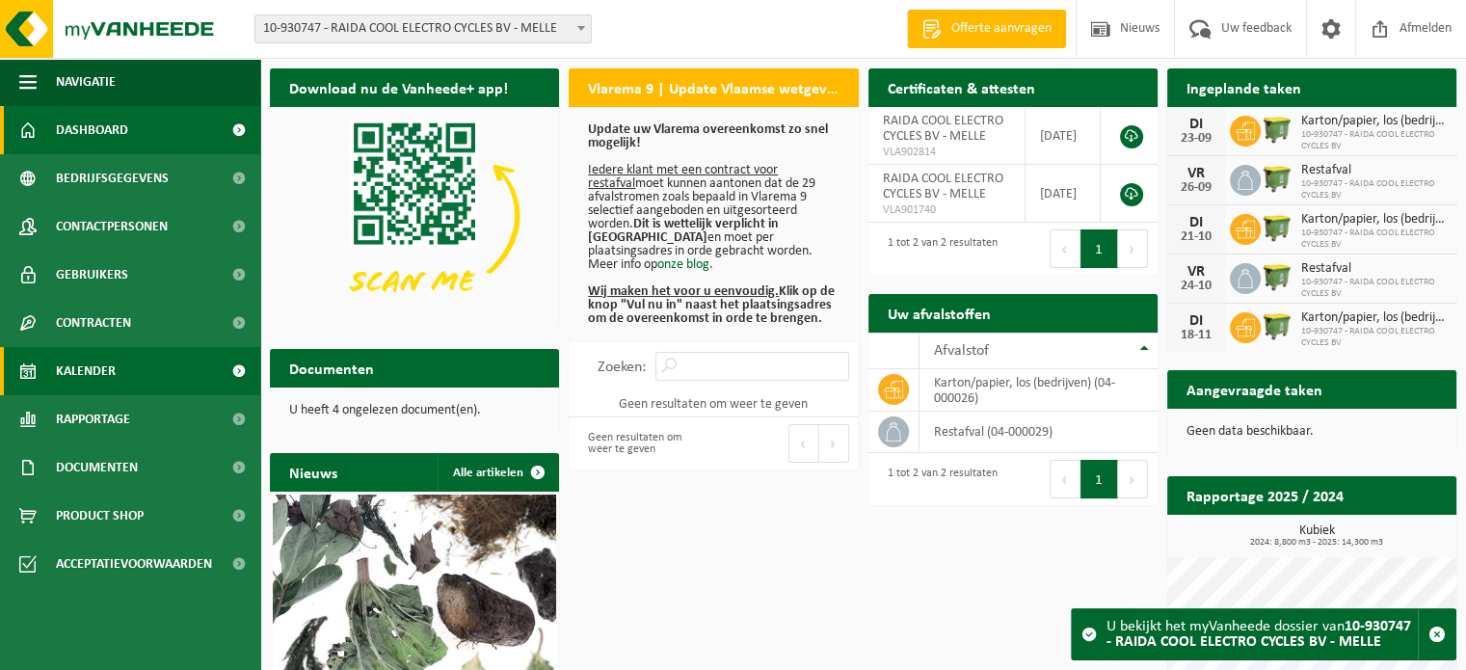
click at [92, 369] on span "Kalender" at bounding box center [86, 371] width 60 height 48
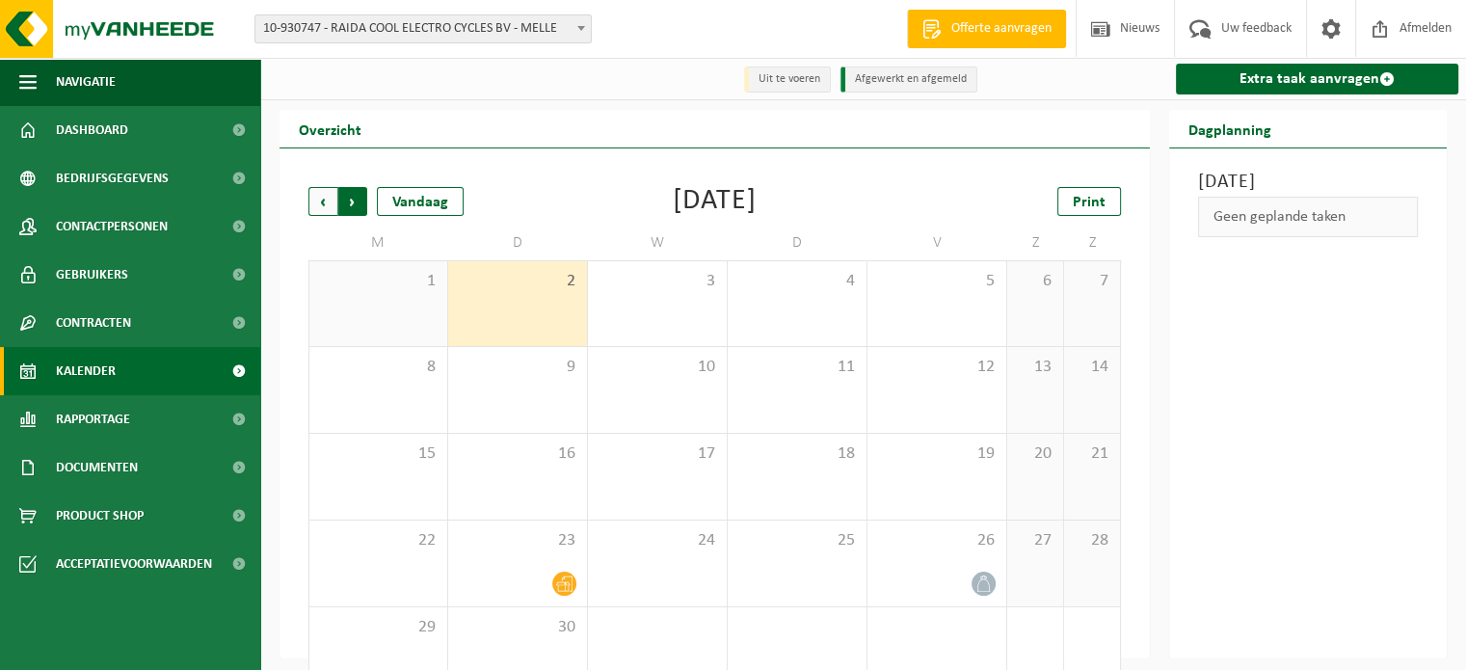
click at [321, 202] on span "Vorige" at bounding box center [322, 201] width 29 height 29
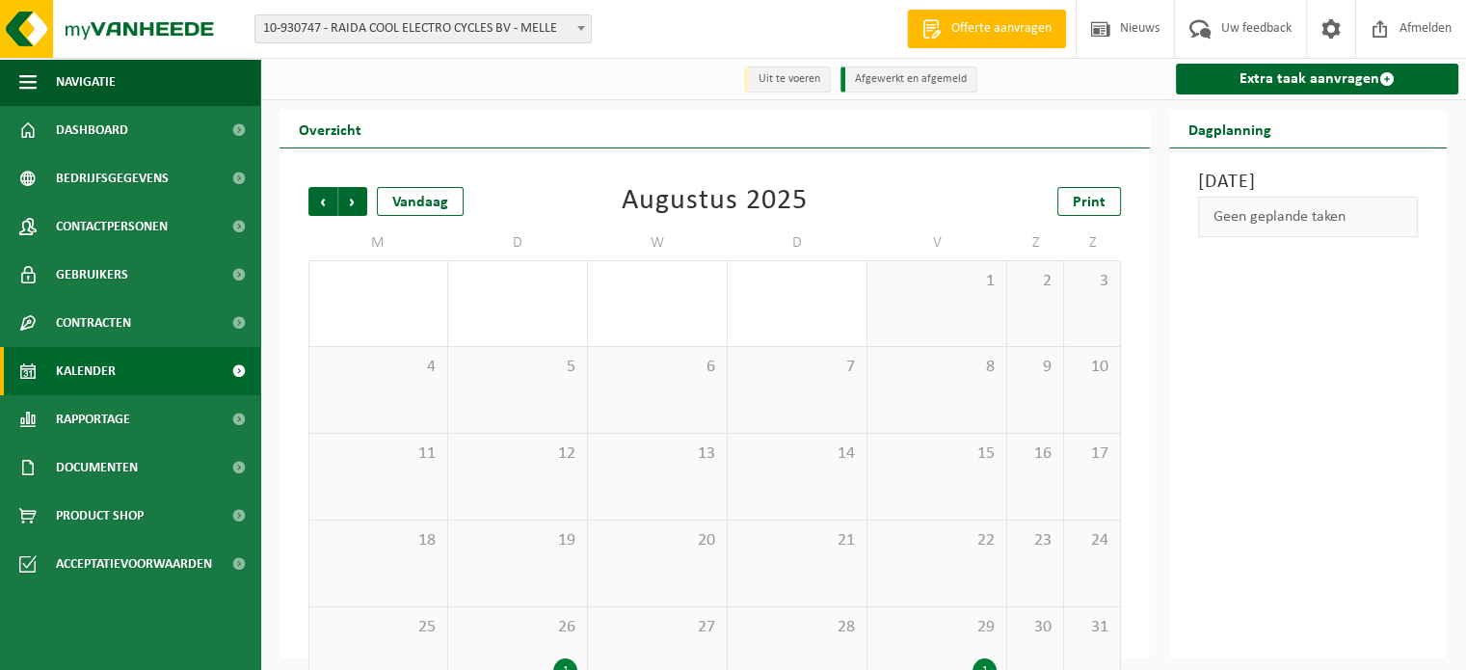
click at [321, 202] on span "Vorige" at bounding box center [322, 201] width 29 height 29
click at [906, 343] on div "4 1" at bounding box center [936, 303] width 139 height 85
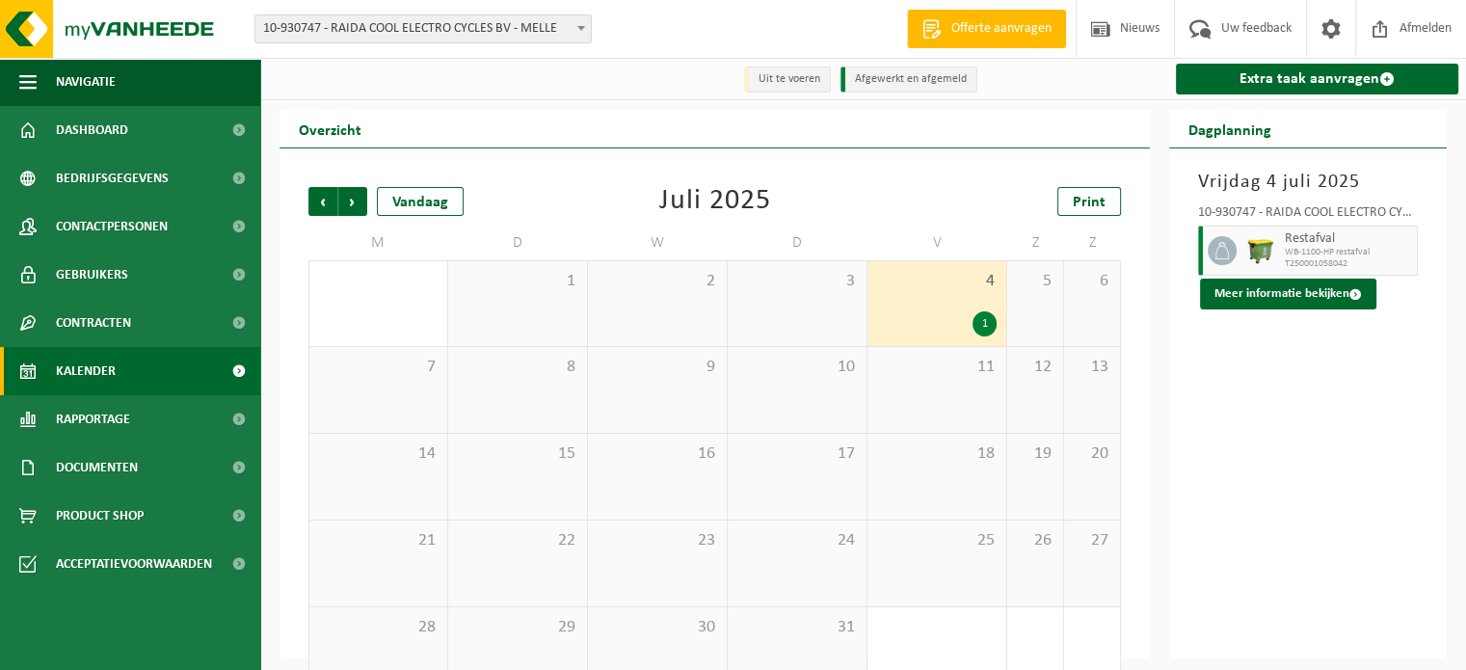
scroll to position [44, 0]
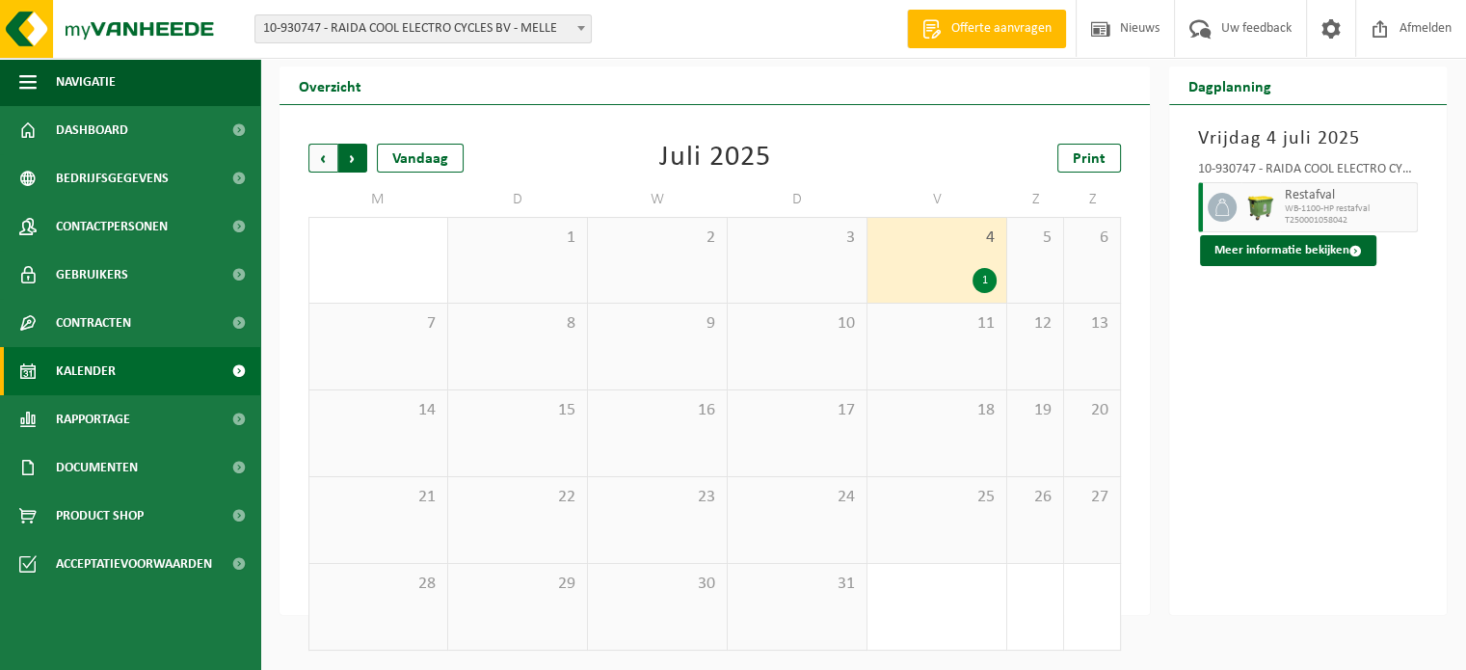
click at [316, 160] on span "Vorige" at bounding box center [322, 158] width 29 height 29
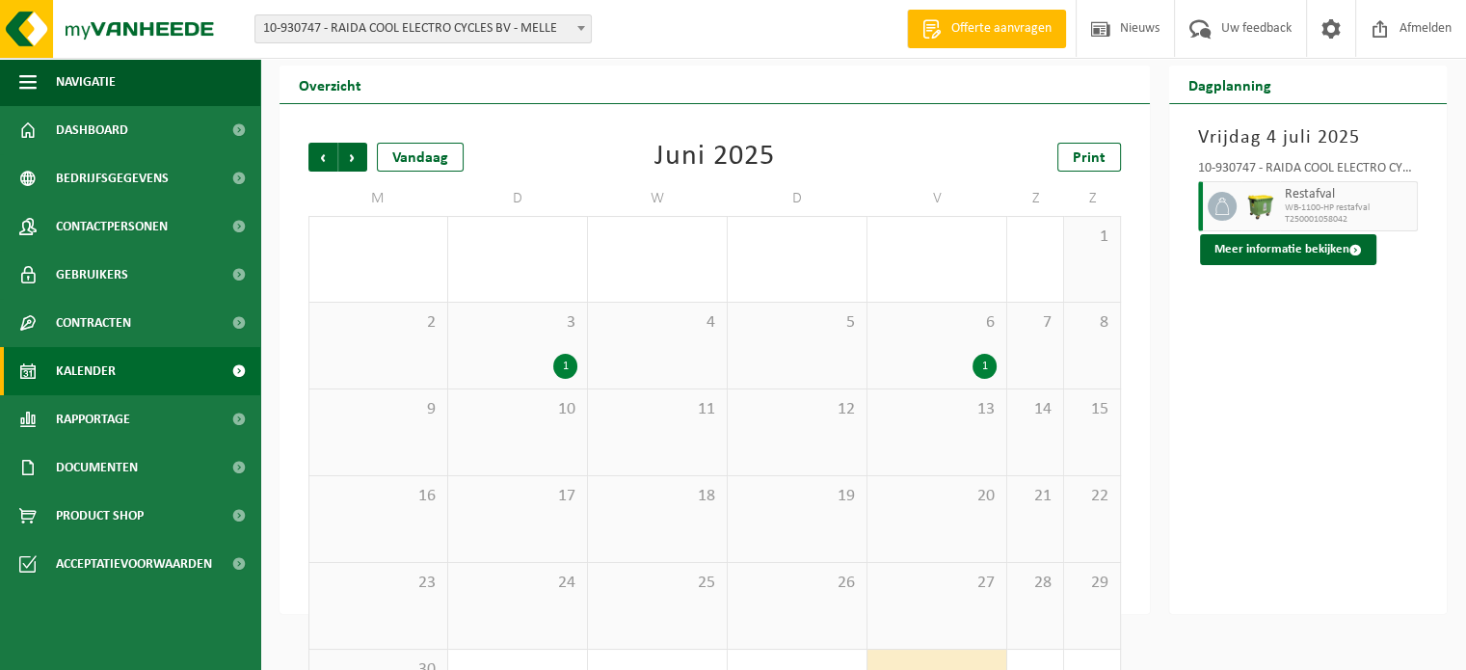
click at [566, 352] on div "3 1" at bounding box center [517, 346] width 139 height 86
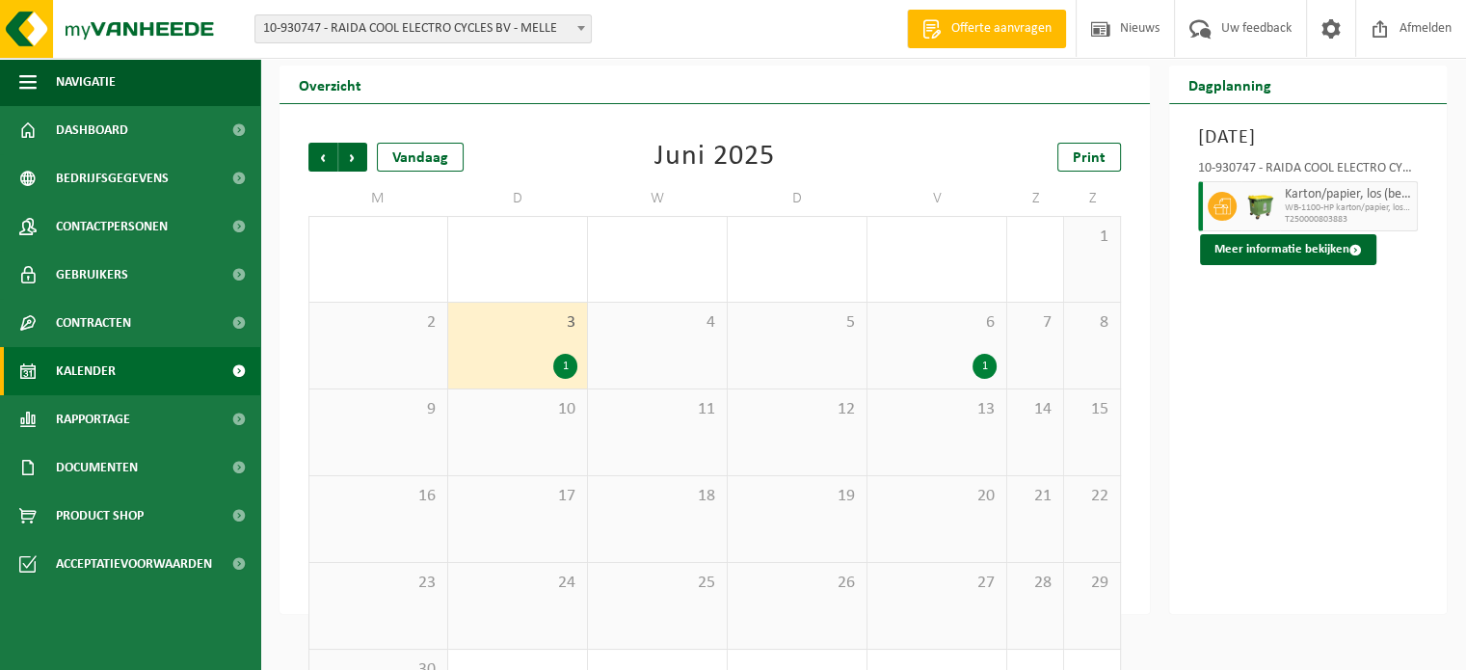
click at [951, 339] on div "6 1" at bounding box center [936, 346] width 139 height 86
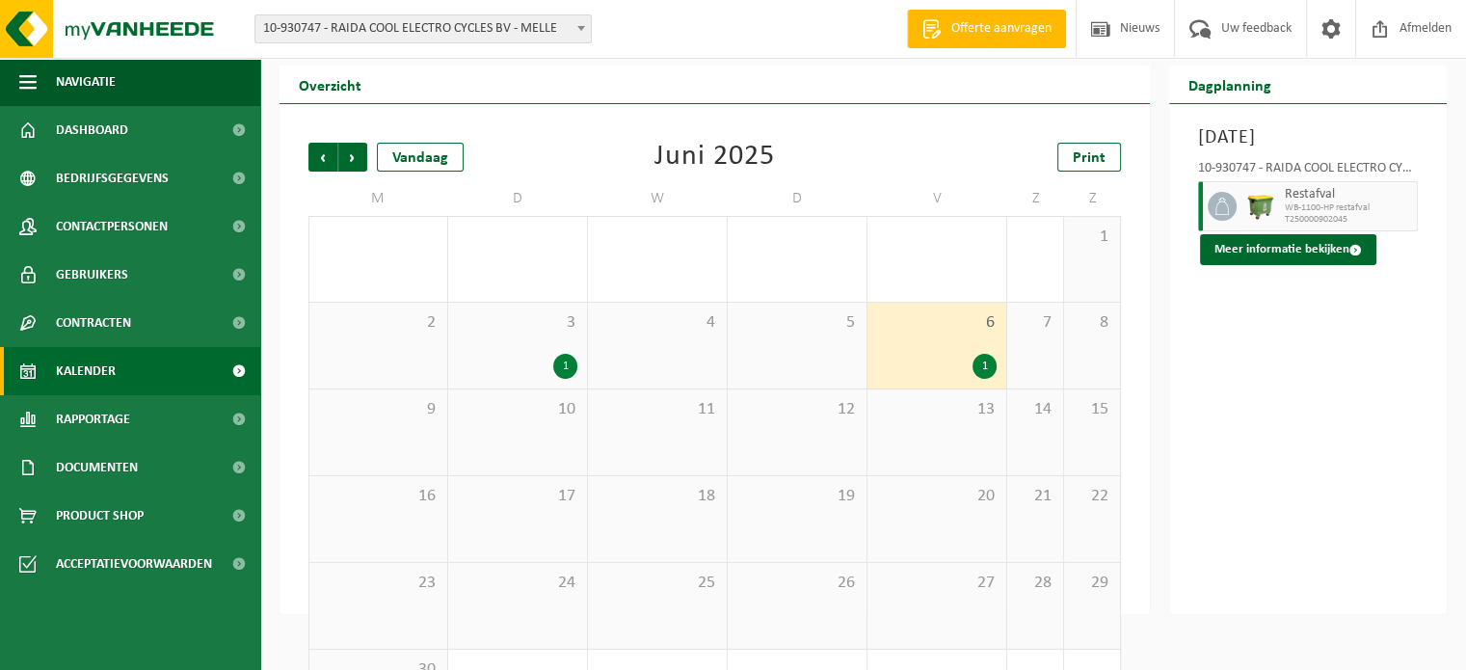
click at [523, 350] on div "3 1" at bounding box center [517, 346] width 139 height 86
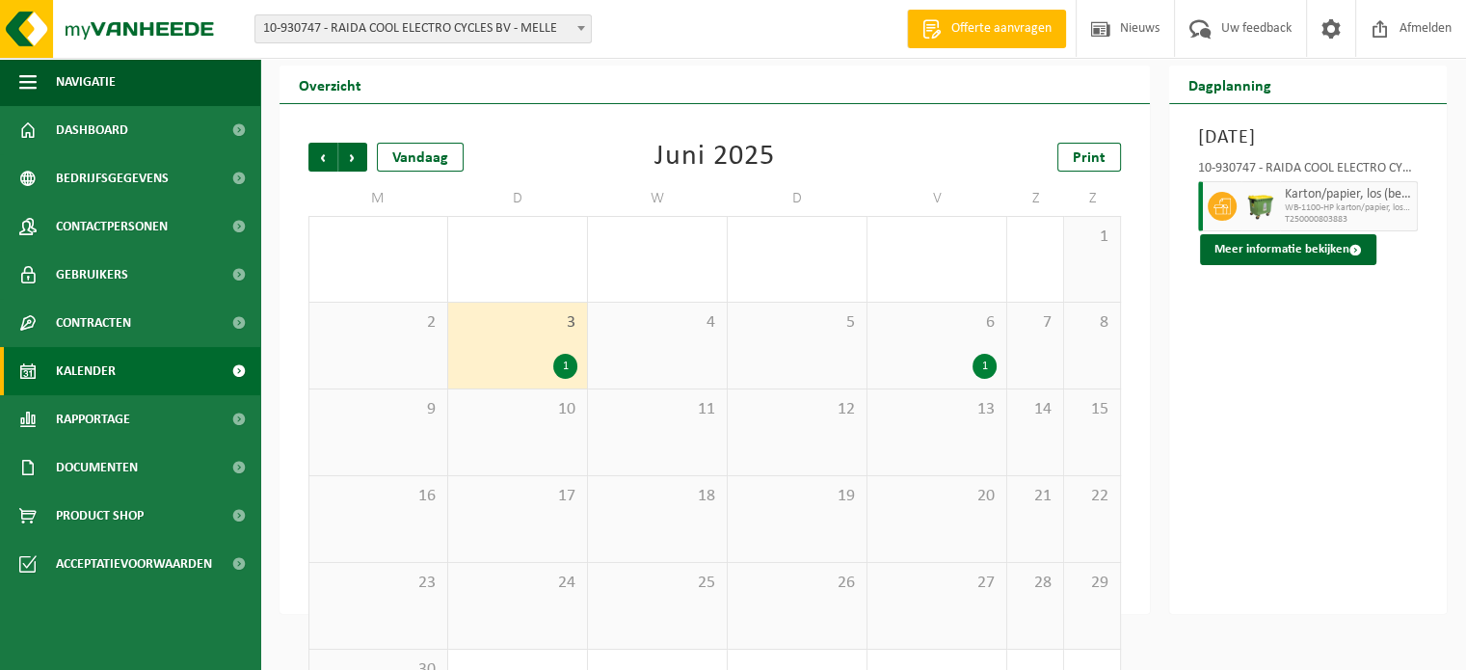
click at [931, 336] on div "6 1" at bounding box center [936, 346] width 139 height 86
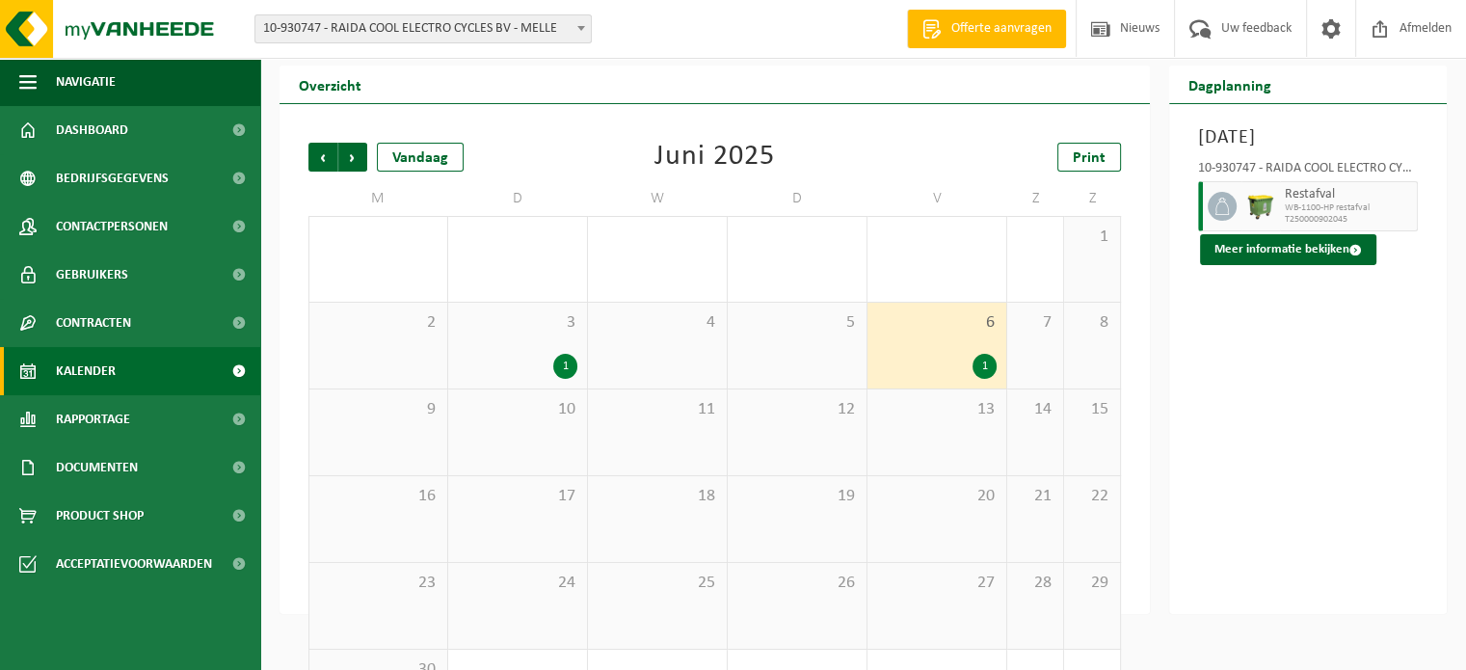
click at [544, 358] on div "1" at bounding box center [517, 366] width 119 height 25
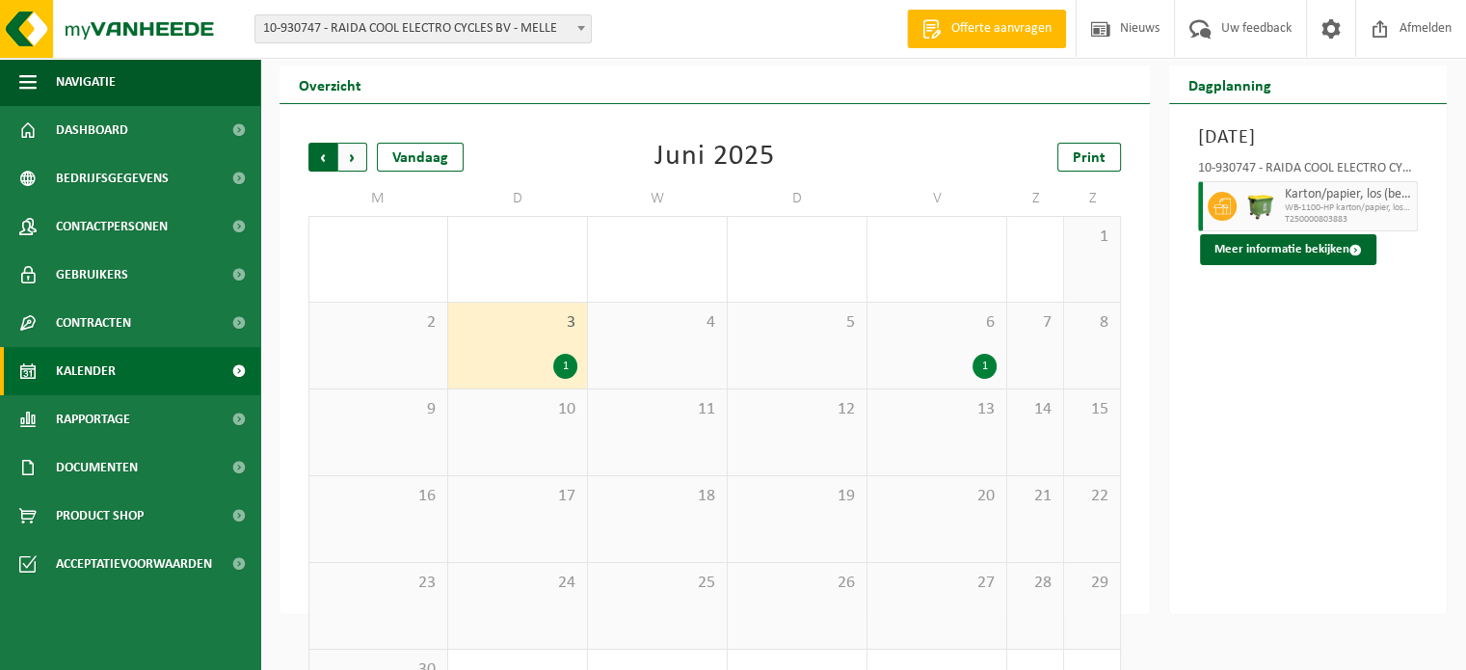
click at [345, 153] on span "Volgende" at bounding box center [352, 157] width 29 height 29
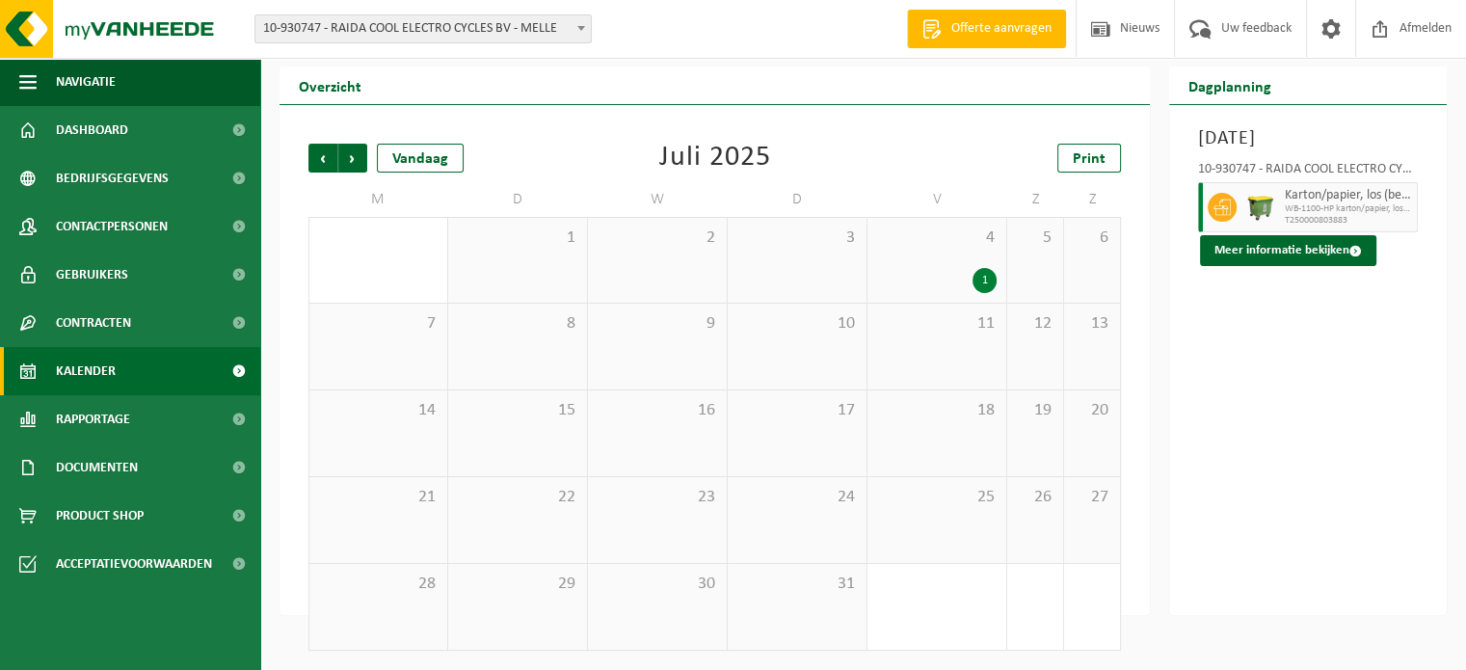
click at [963, 280] on div "1" at bounding box center [936, 280] width 119 height 25
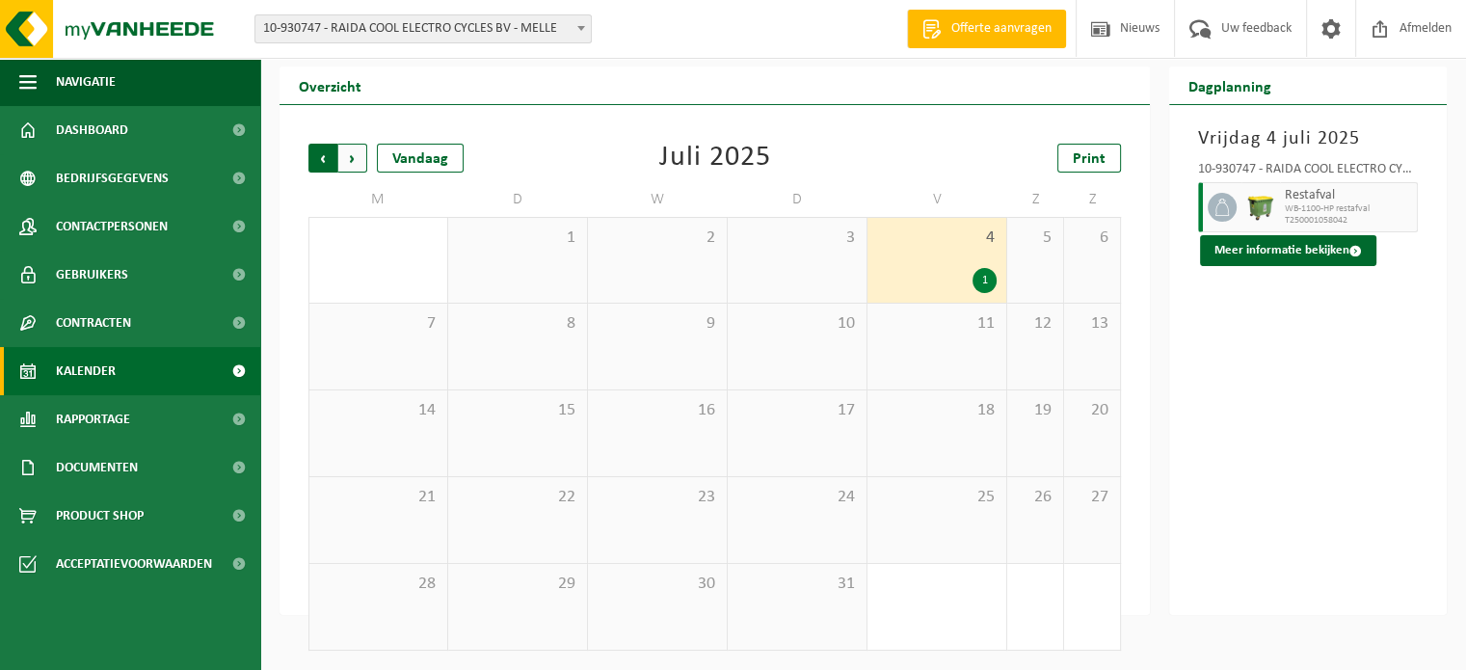
click at [356, 158] on span "Volgende" at bounding box center [352, 158] width 29 height 29
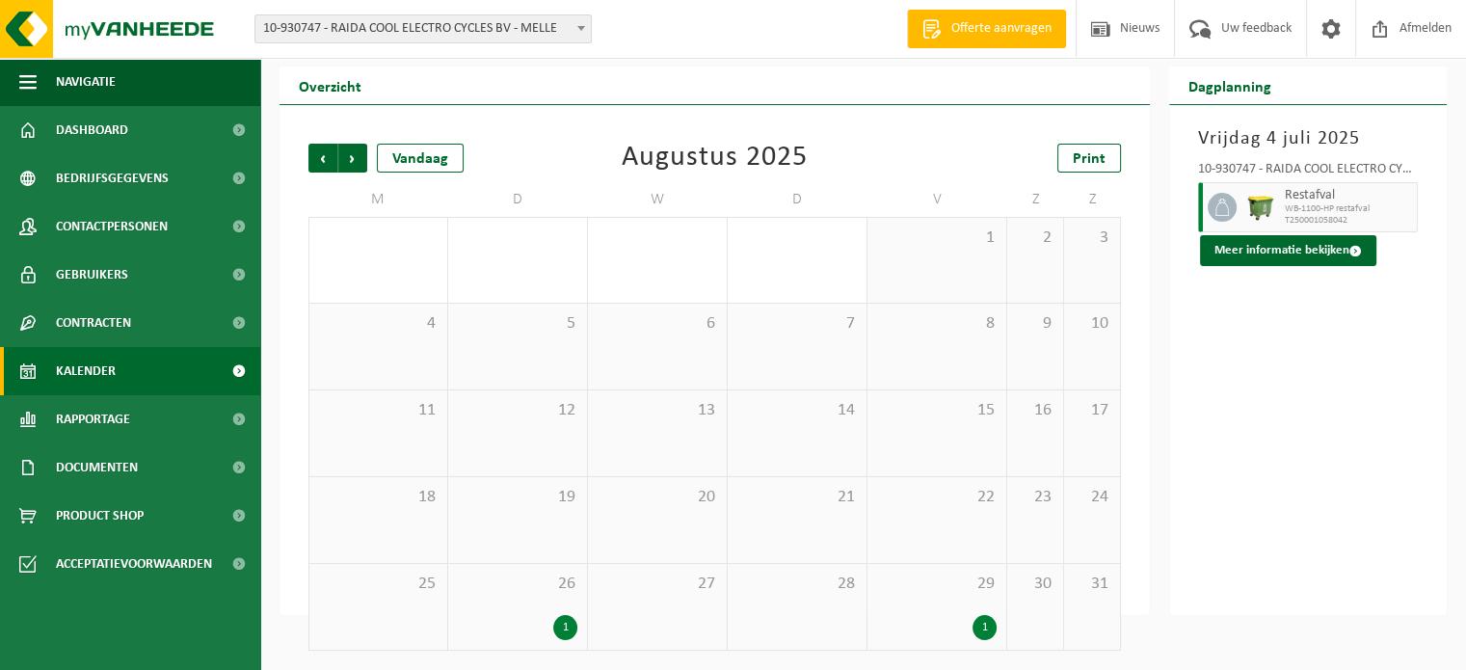
click at [569, 325] on span "5" at bounding box center [517, 323] width 119 height 21
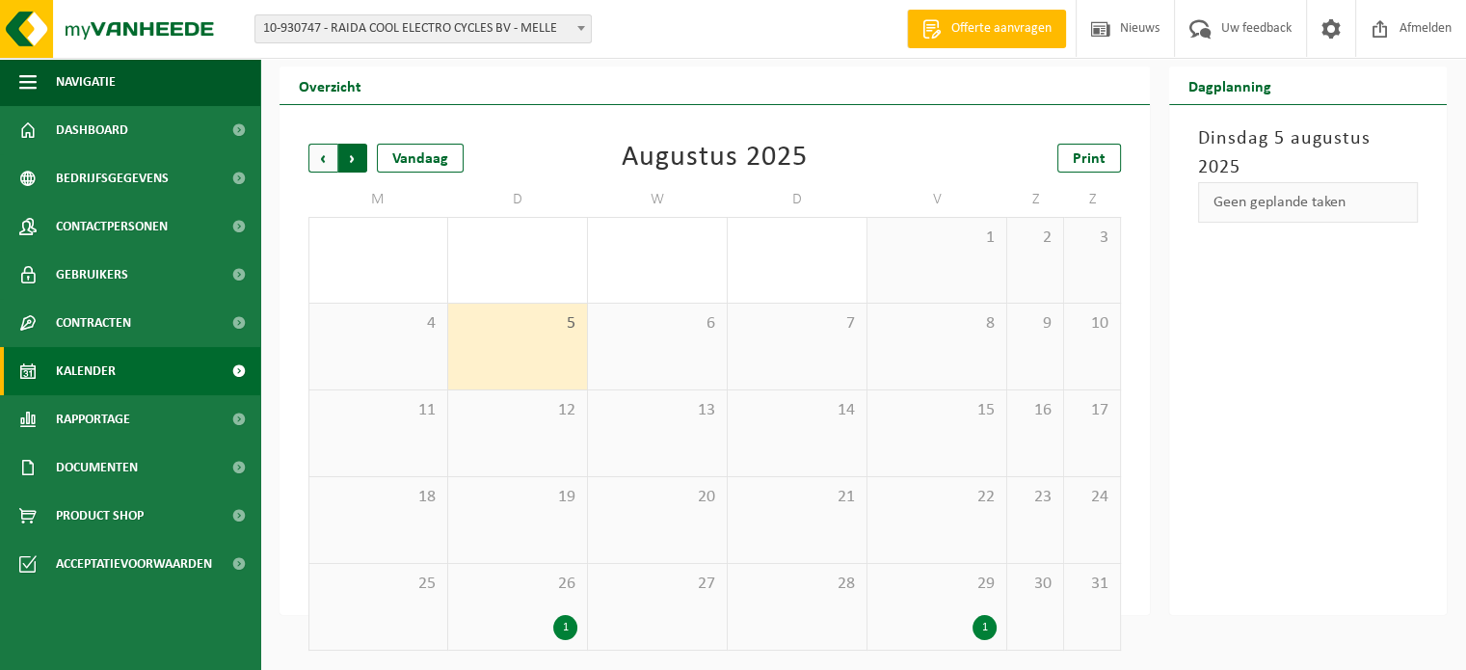
click at [318, 161] on span "Vorige" at bounding box center [322, 158] width 29 height 29
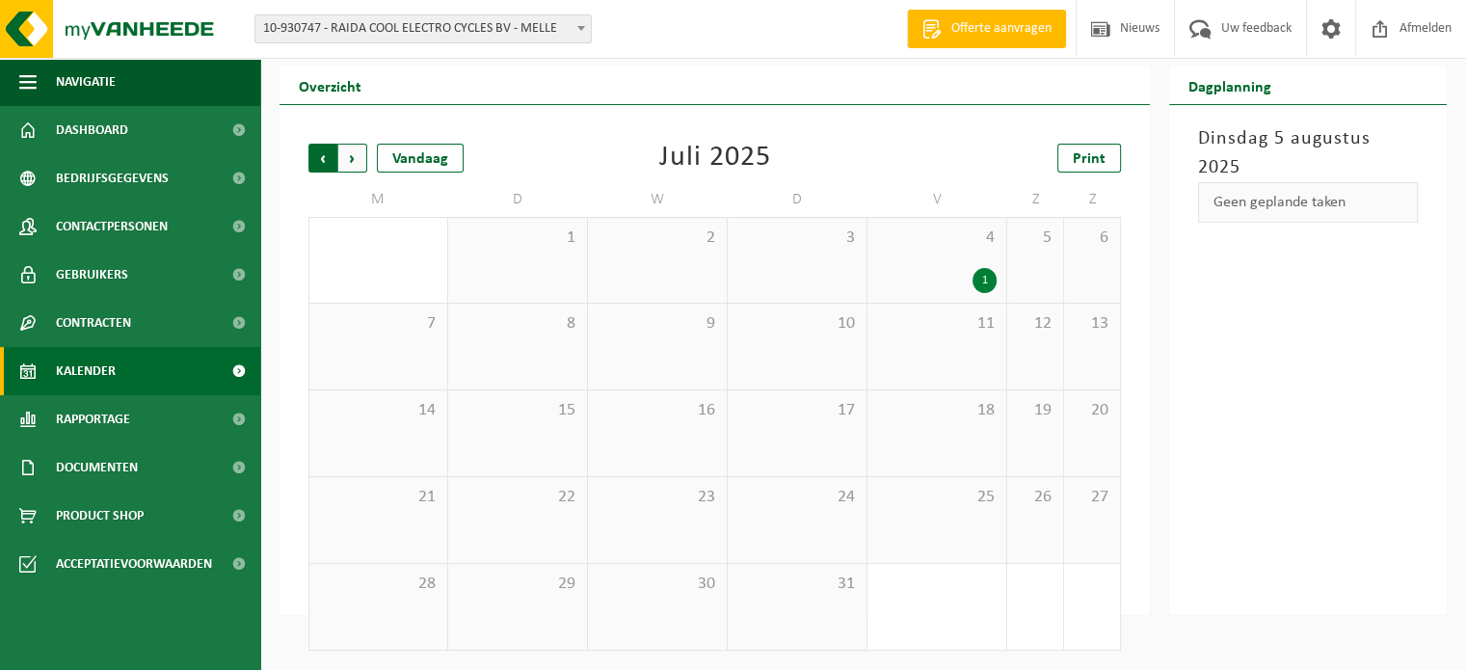
click at [355, 165] on span "Volgende" at bounding box center [352, 158] width 29 height 29
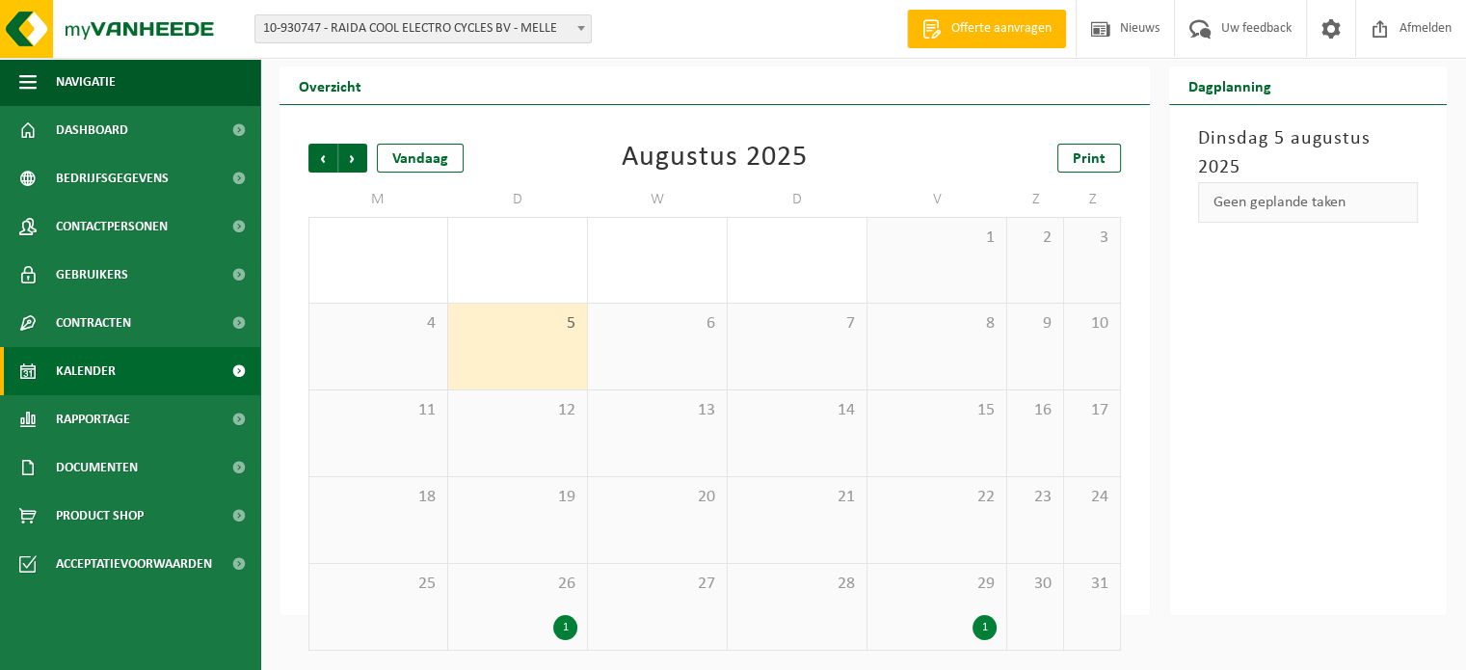
click at [355, 165] on span "Volgende" at bounding box center [352, 158] width 29 height 29
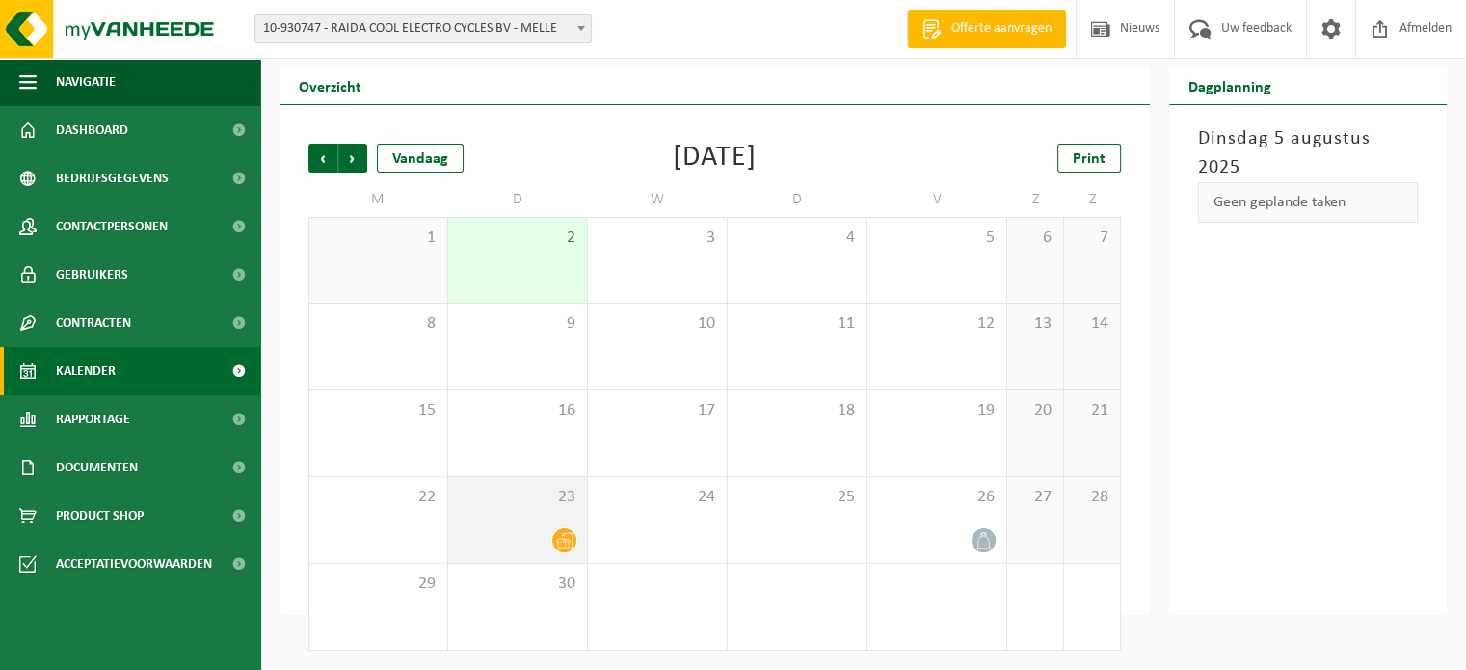
click at [519, 526] on div "23" at bounding box center [517, 520] width 139 height 86
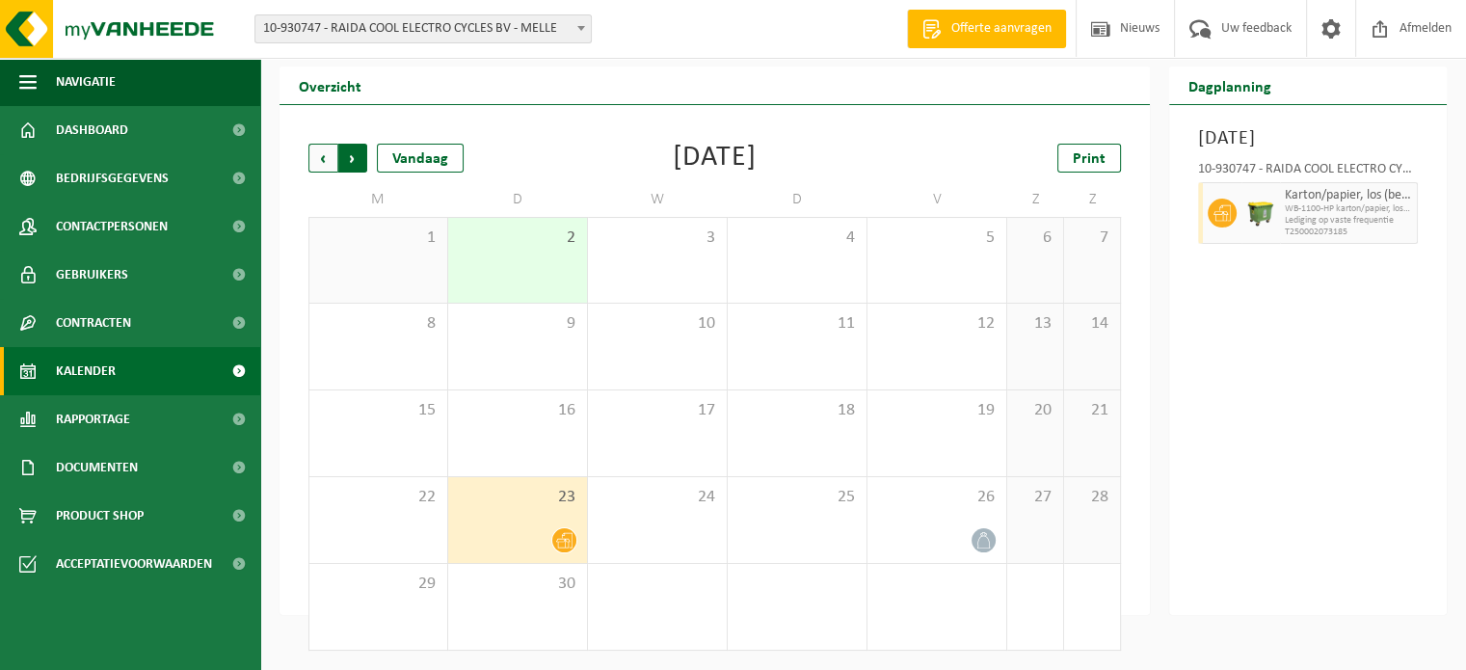
click at [327, 159] on span "Vorige" at bounding box center [322, 158] width 29 height 29
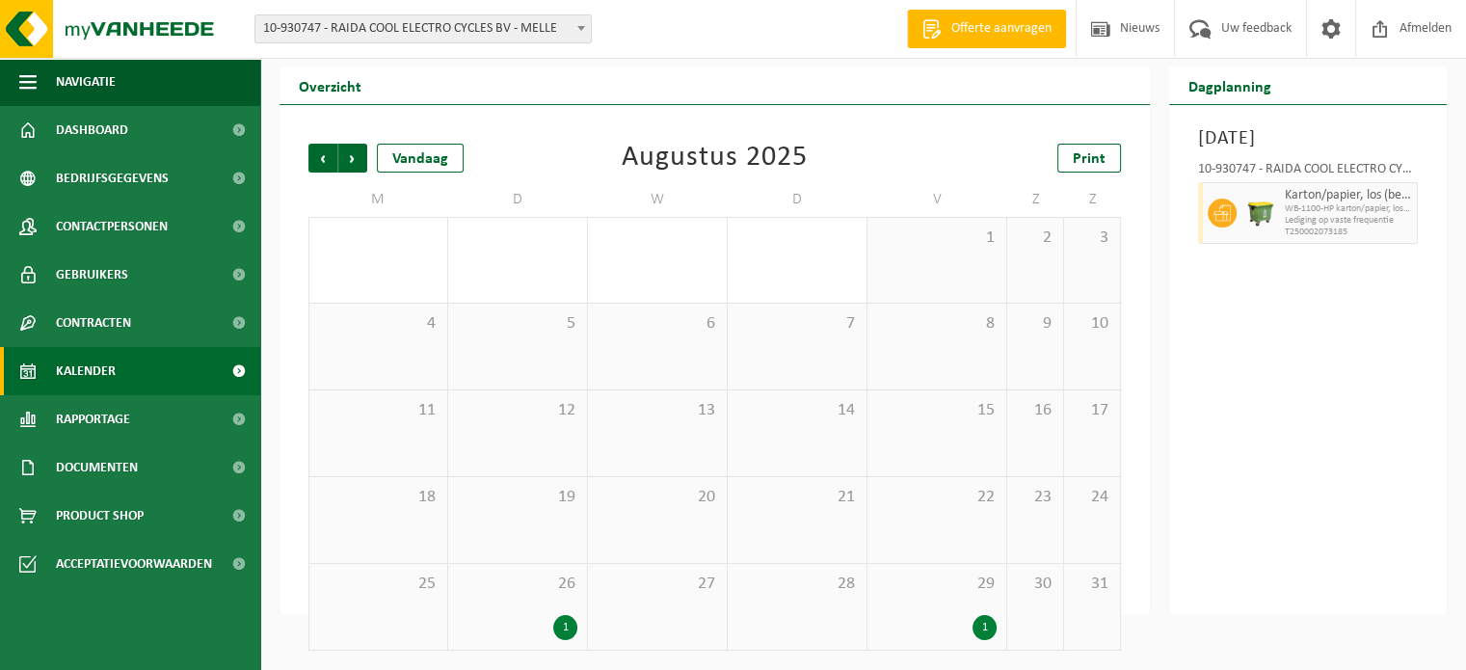
click at [506, 597] on div "26 1" at bounding box center [517, 607] width 139 height 86
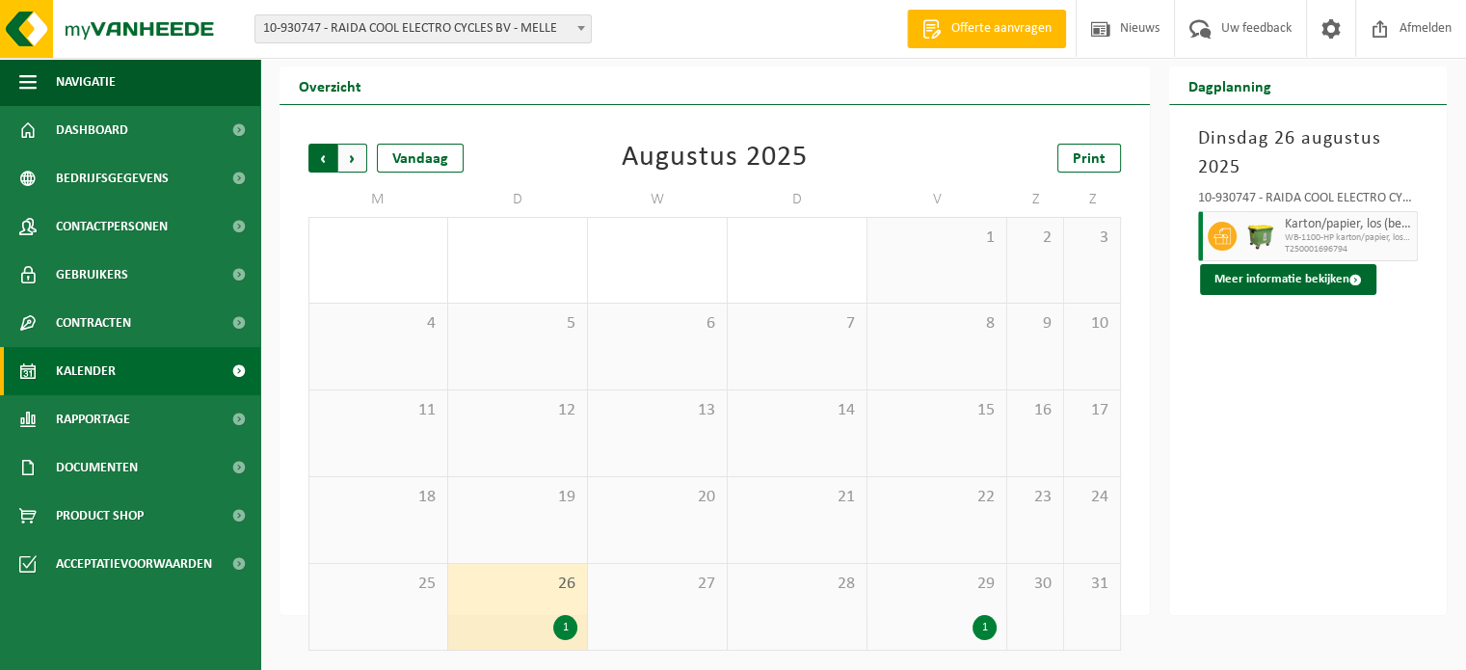
click at [356, 154] on span "Volgende" at bounding box center [352, 158] width 29 height 29
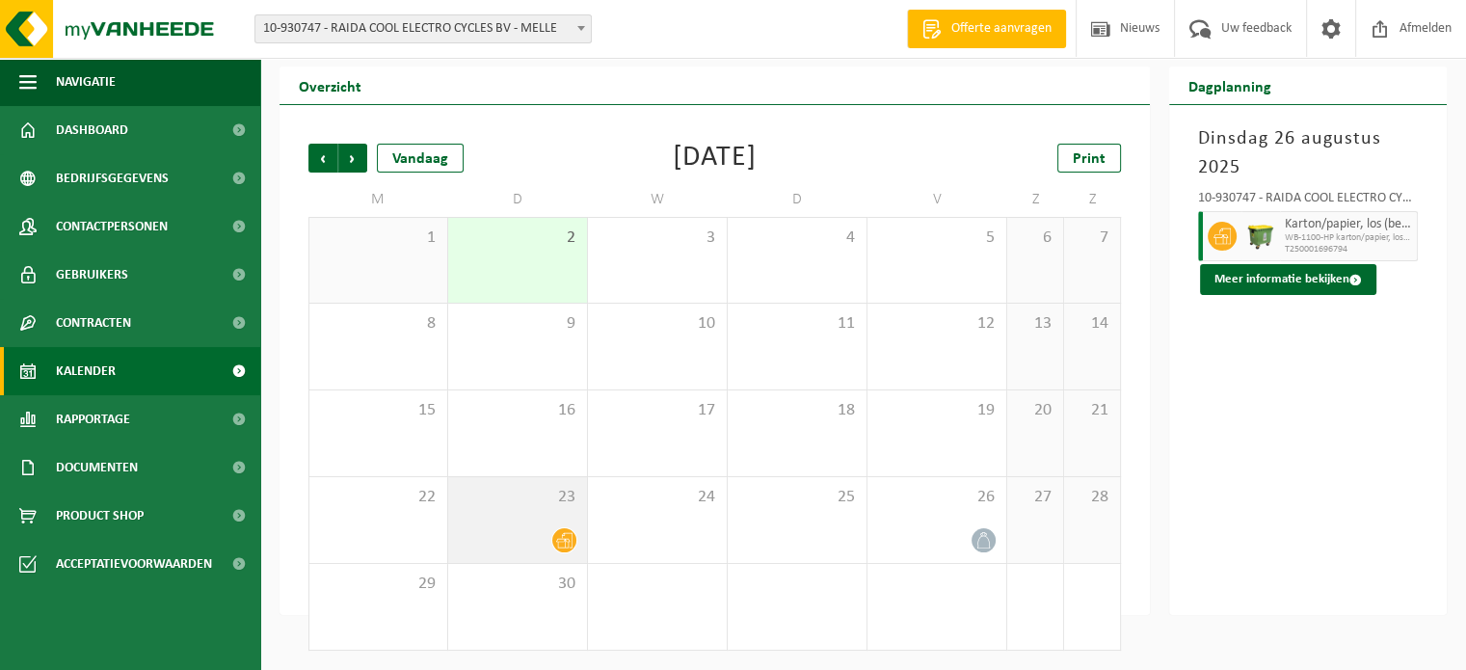
click at [521, 512] on div "23" at bounding box center [517, 520] width 139 height 86
